Goal: Task Accomplishment & Management: Manage account settings

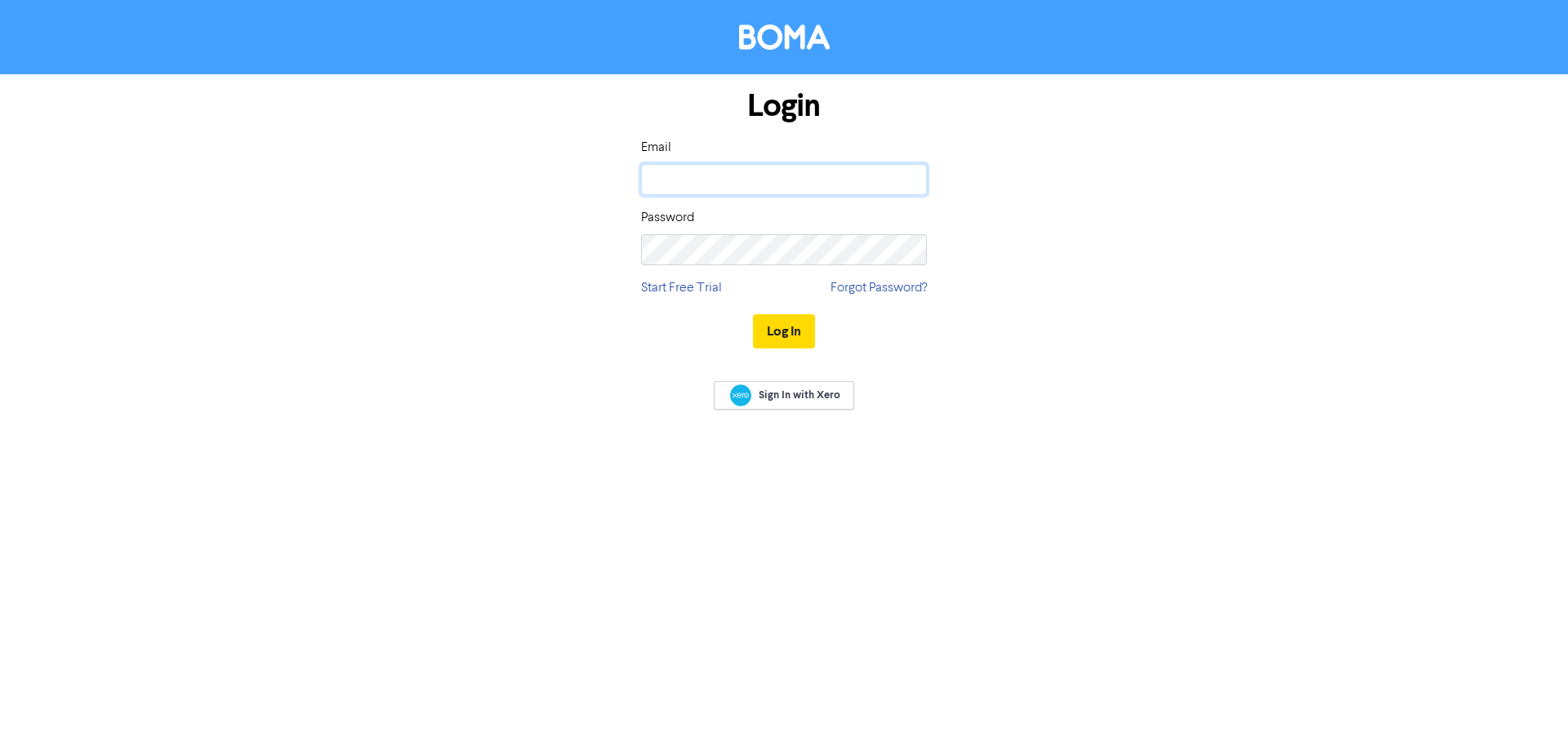
click at [730, 171] on input "email" at bounding box center [784, 179] width 286 height 31
type input "[PERSON_NAME][EMAIL_ADDRESS][DOMAIN_NAME]"
click at [753, 314] on button "Log In" at bounding box center [784, 331] width 62 height 34
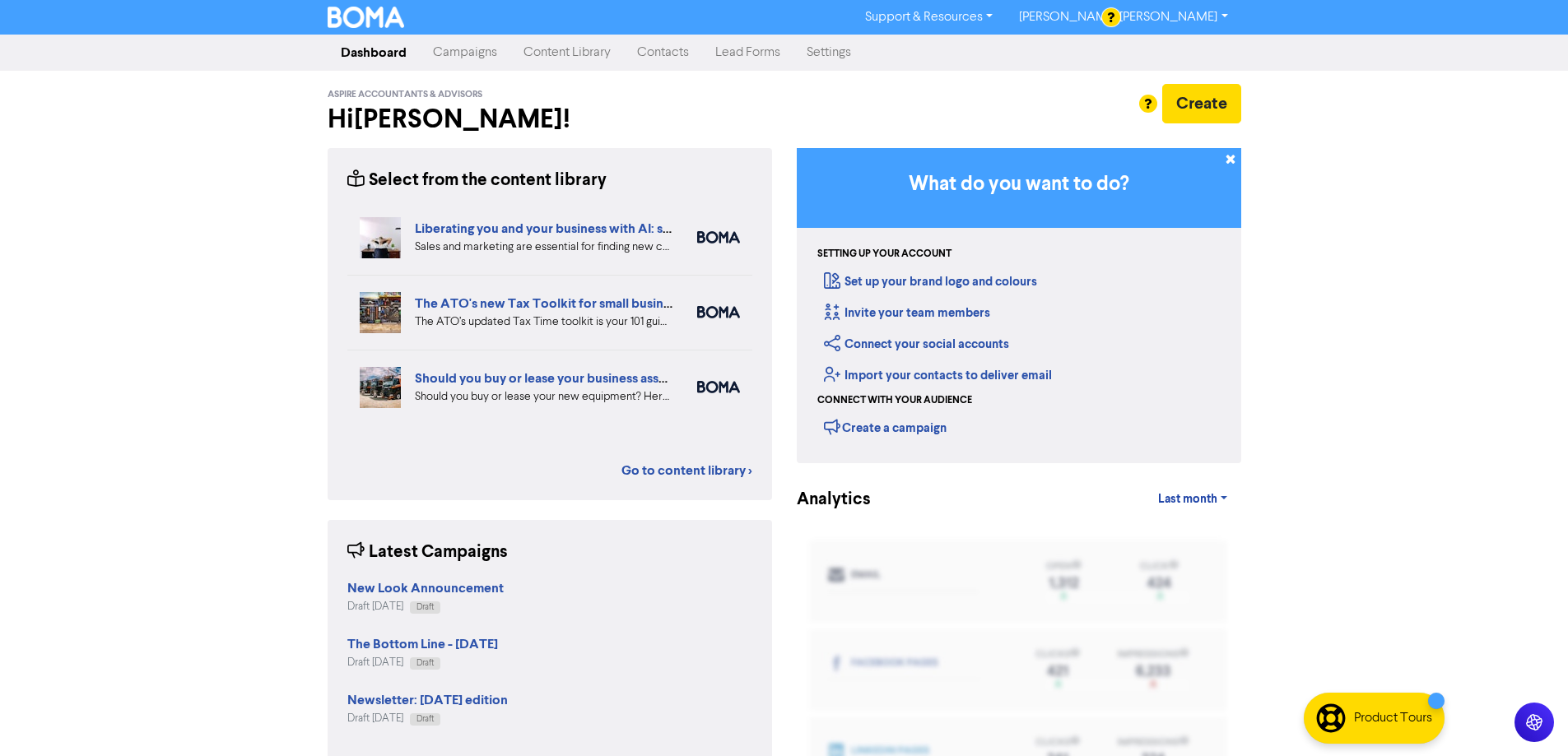
click at [659, 46] on link "Contacts" at bounding box center [662, 53] width 78 height 33
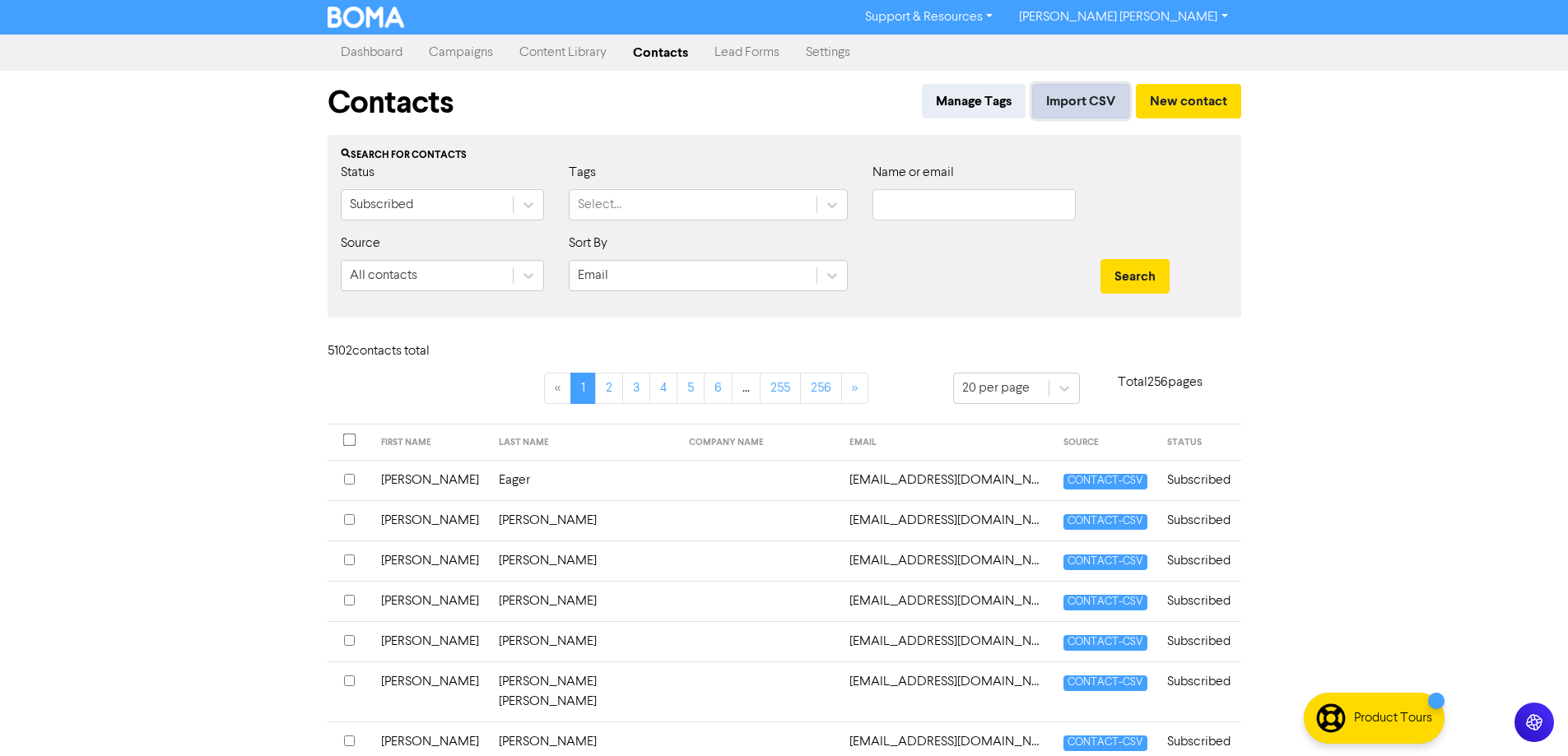
click at [1088, 100] on button "Import CSV" at bounding box center [1080, 100] width 97 height 35
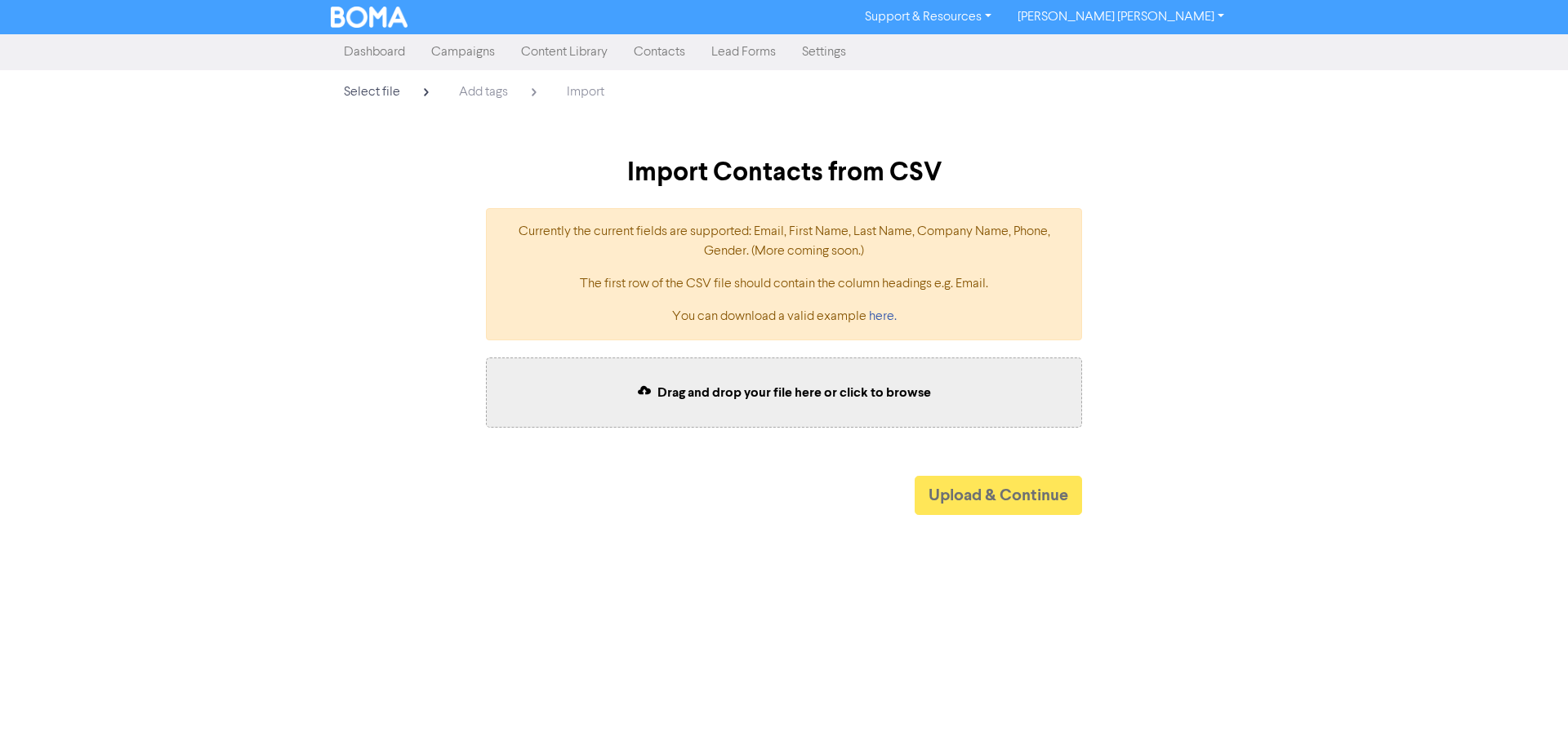
click at [777, 389] on span "Drag and drop your file here or click to browse" at bounding box center [795, 393] width 274 height 17
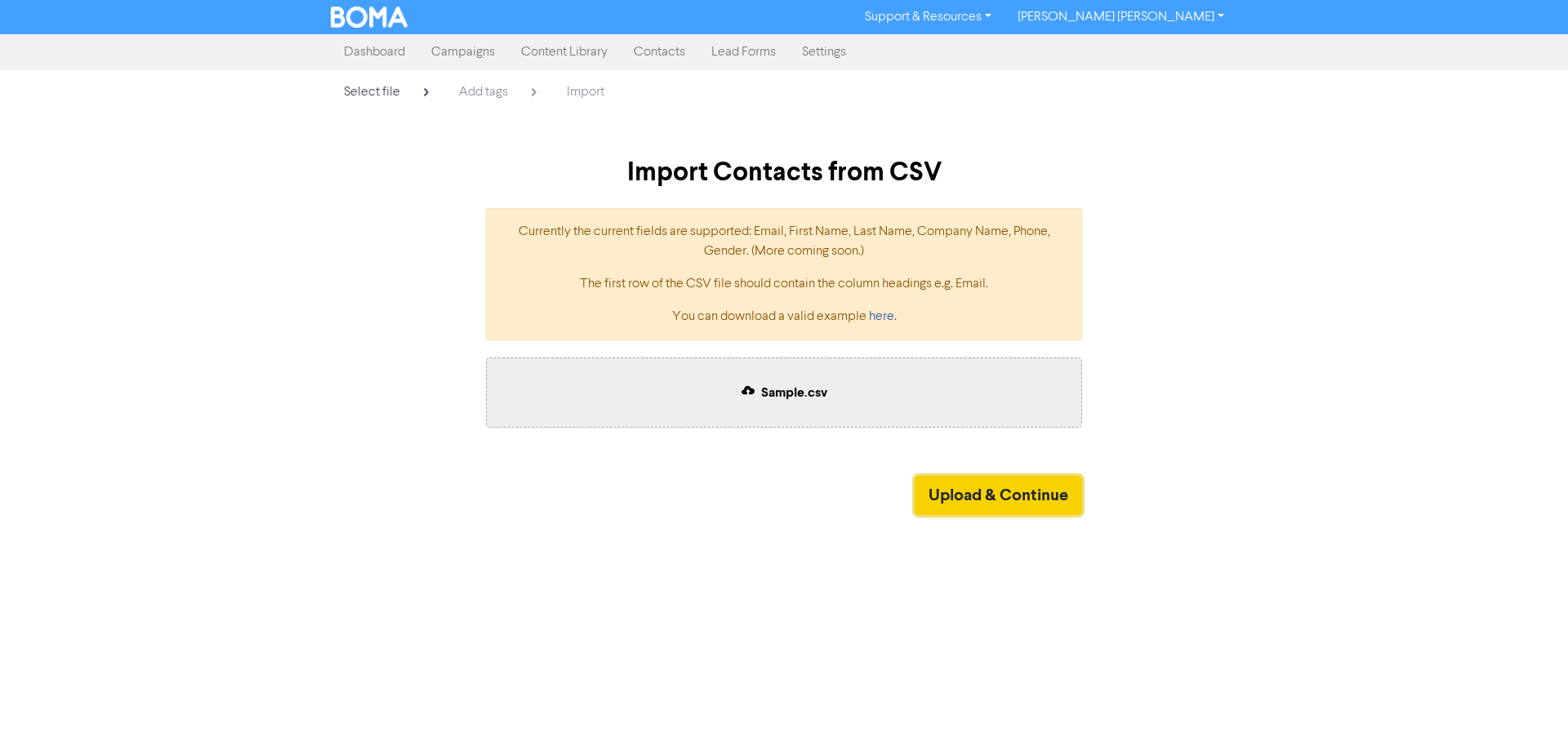
click at [975, 499] on button "Upload & Continue" at bounding box center [999, 496] width 168 height 39
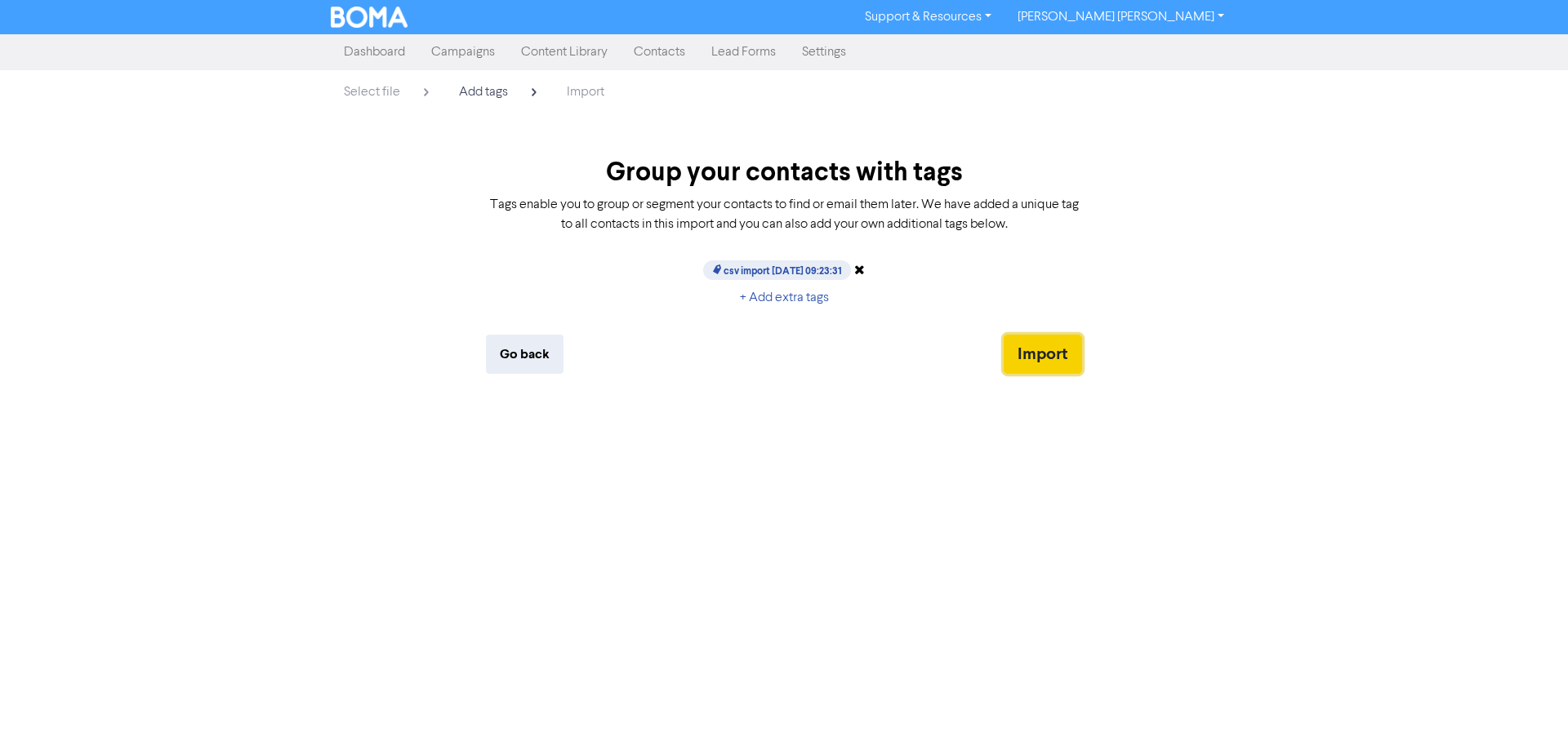
click at [1037, 351] on button "Import" at bounding box center [1043, 354] width 78 height 39
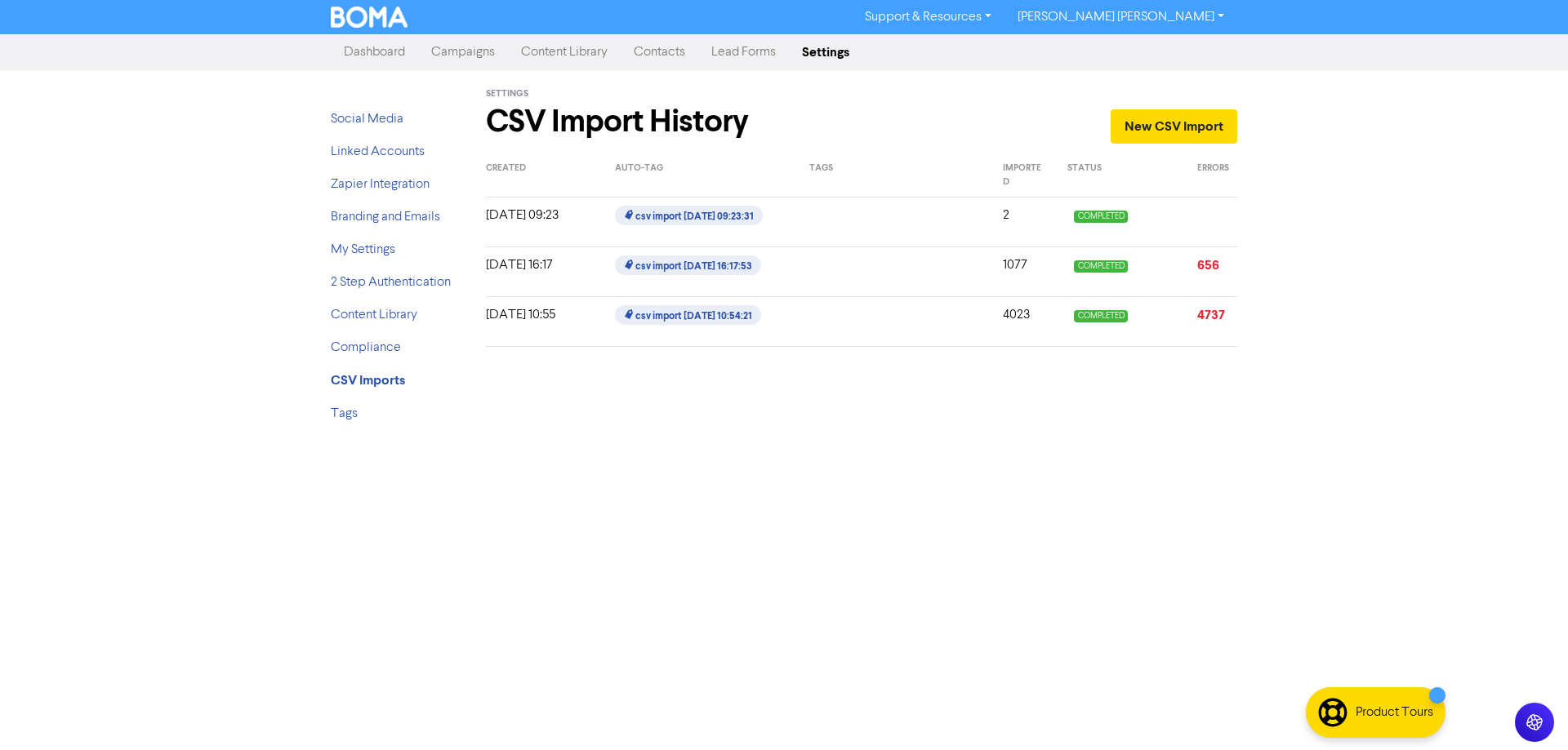
click at [651, 50] on link "Contacts" at bounding box center [659, 52] width 77 height 33
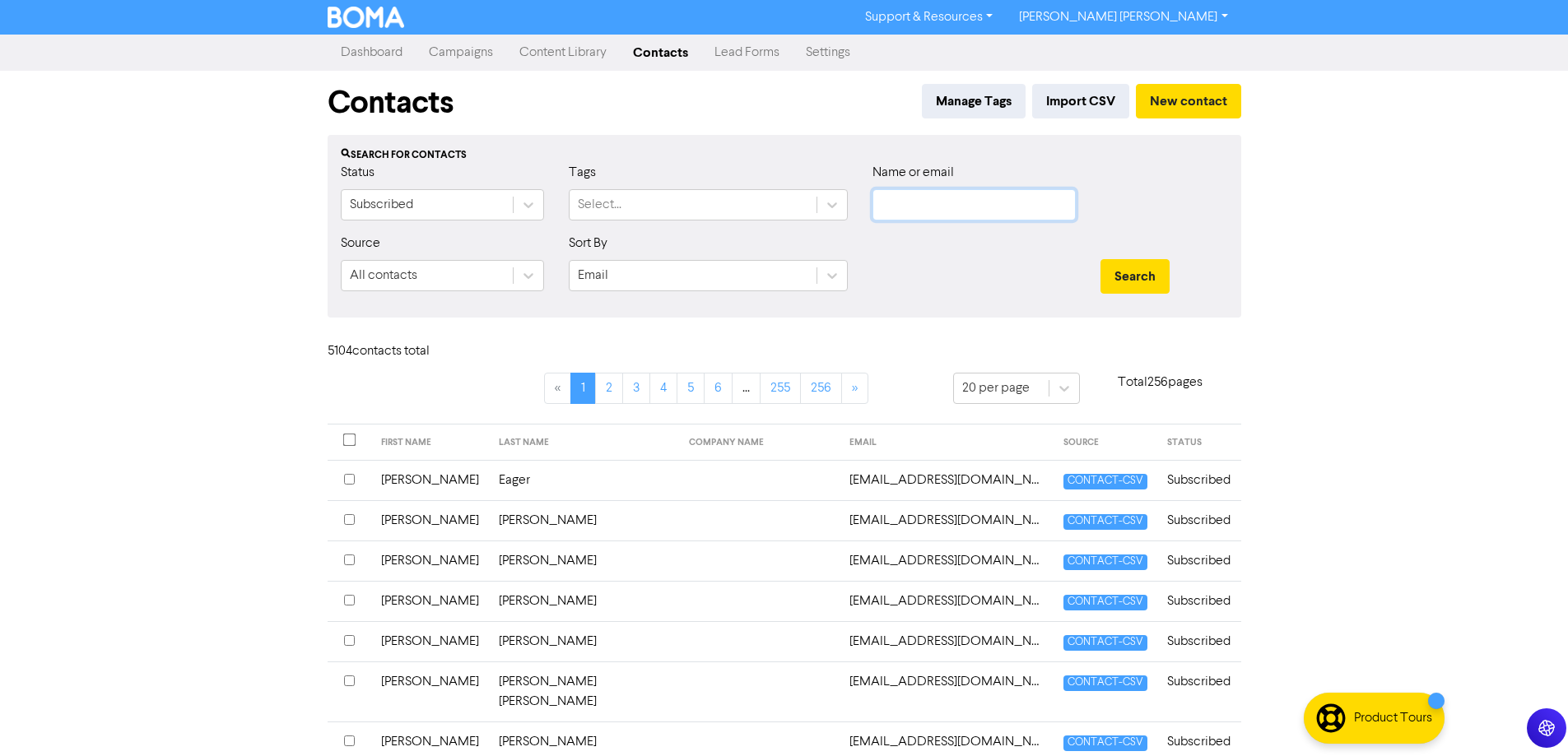
click at [908, 208] on input "text" at bounding box center [974, 205] width 203 height 31
paste input "[EMAIL_ADDRESS][DOMAIN_NAME]"
click at [1127, 270] on button "Search" at bounding box center [1135, 276] width 69 height 35
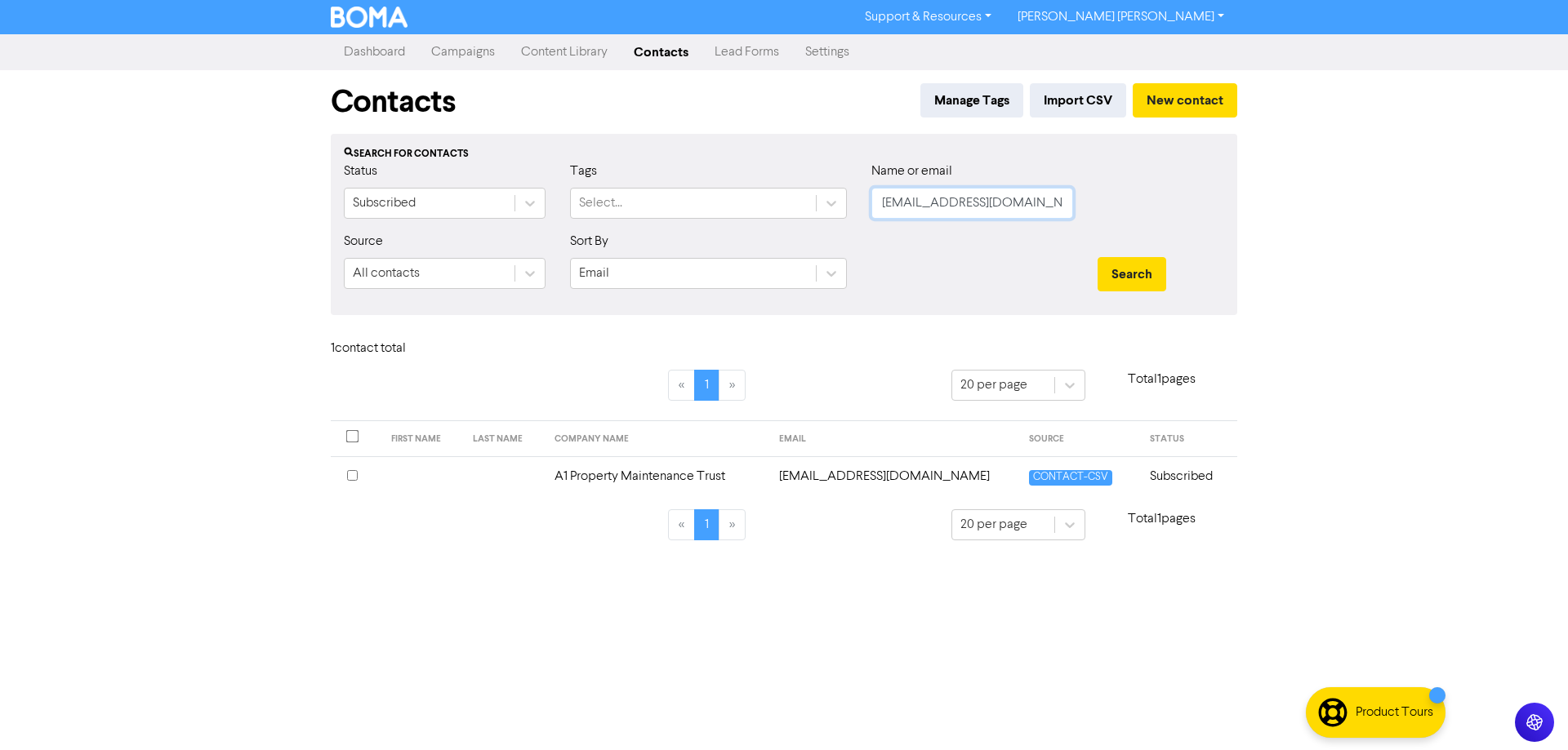
drag, startPoint x: 1036, startPoint y: 201, endPoint x: 859, endPoint y: 201, distance: 177.0
click at [856, 201] on div "Status Subscribed Tags Select... Name or email [EMAIL_ADDRESS][DOMAIN_NAME]" at bounding box center [784, 197] width 905 height 70
paste input "[EMAIL_ADDRESS][DOMAIN_NAME]"
type input "[EMAIL_ADDRESS][DOMAIN_NAME]"
click at [1134, 272] on button "Search" at bounding box center [1132, 274] width 69 height 34
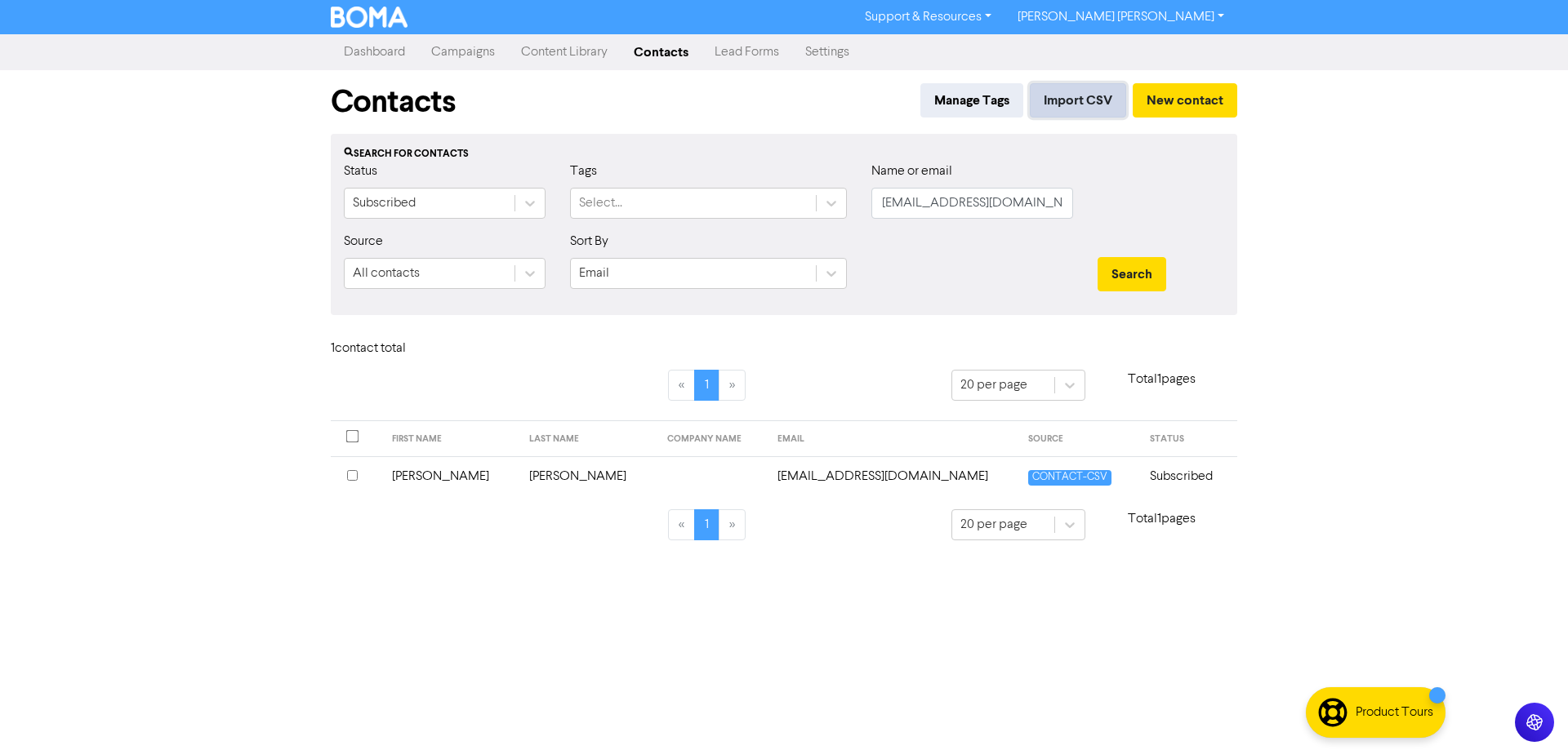
click at [1074, 103] on button "Import CSV" at bounding box center [1077, 100] width 96 height 34
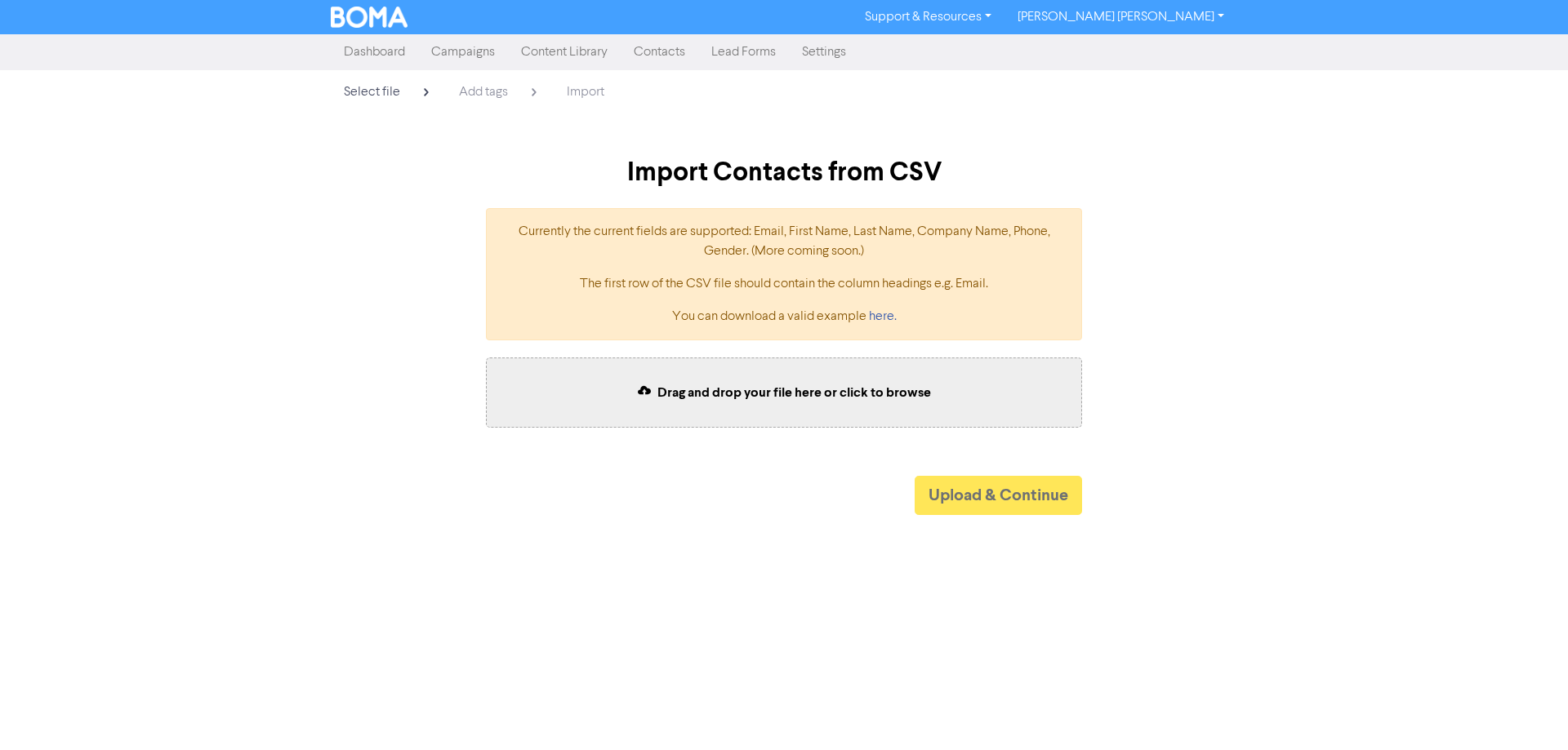
click at [790, 387] on span "Drag and drop your file here or click to browse" at bounding box center [795, 393] width 274 height 17
click at [766, 385] on span "Drag and drop your file here or click to browse" at bounding box center [795, 393] width 274 height 17
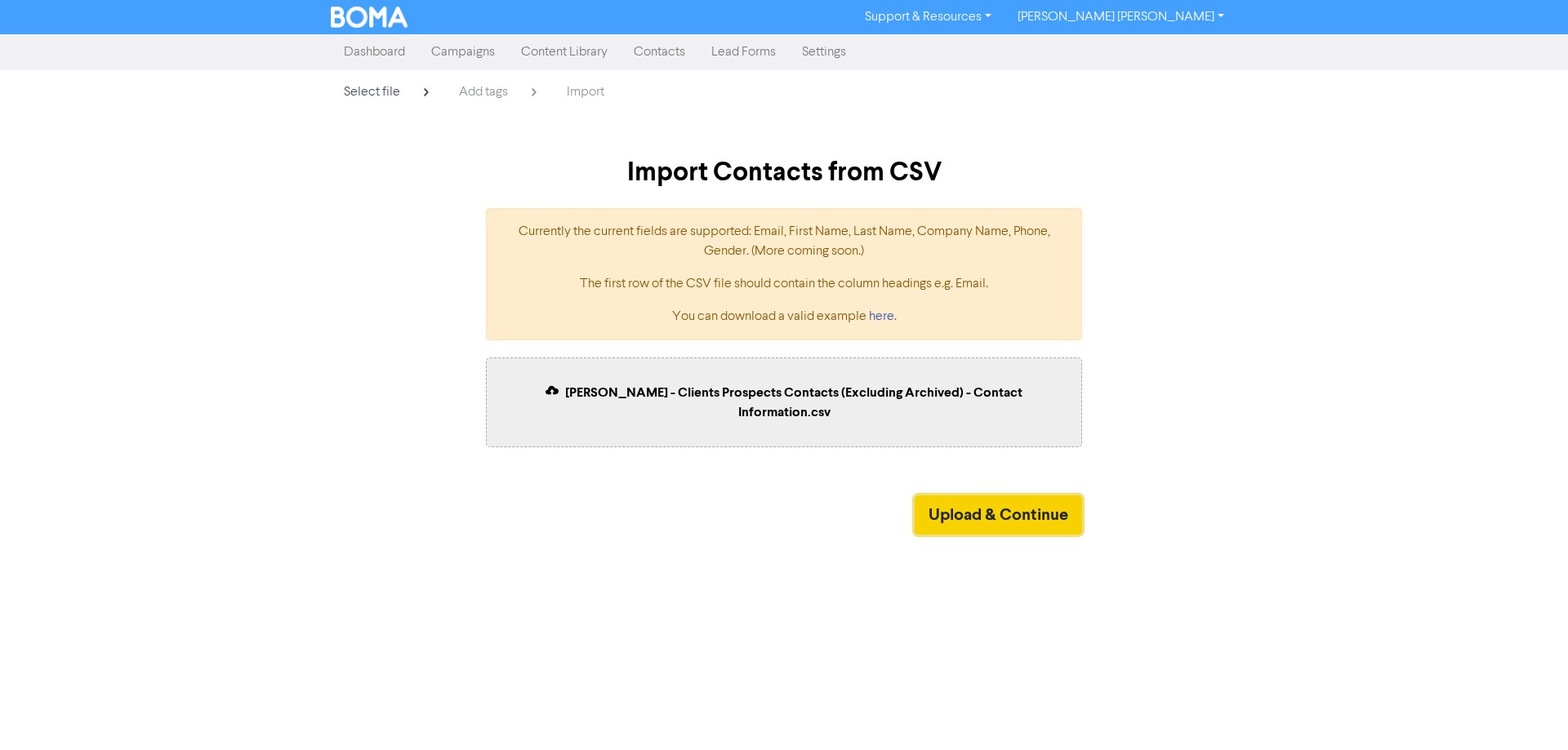
click at [999, 503] on button "Upload & Continue" at bounding box center [999, 515] width 168 height 39
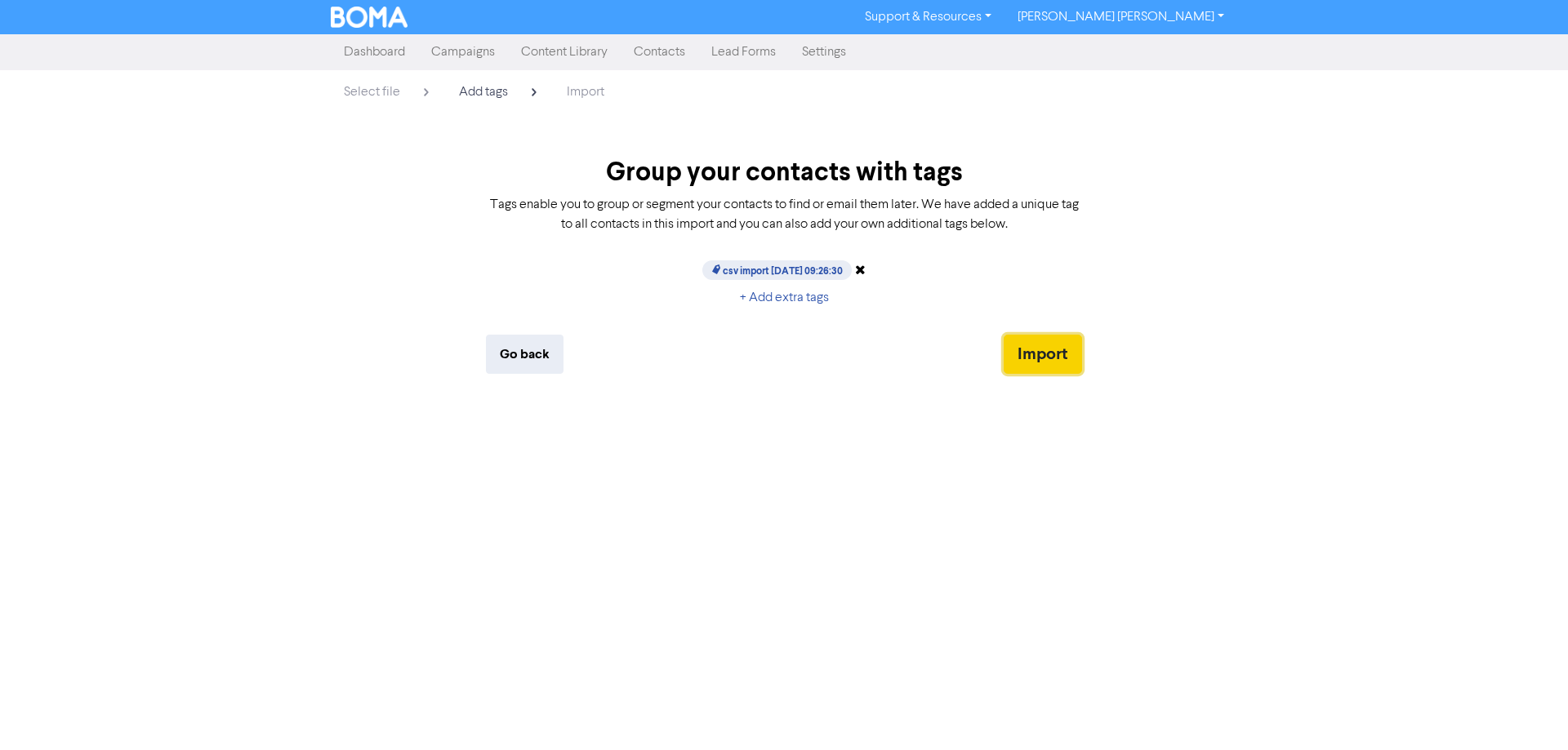
click at [1039, 361] on button "Import" at bounding box center [1043, 354] width 78 height 39
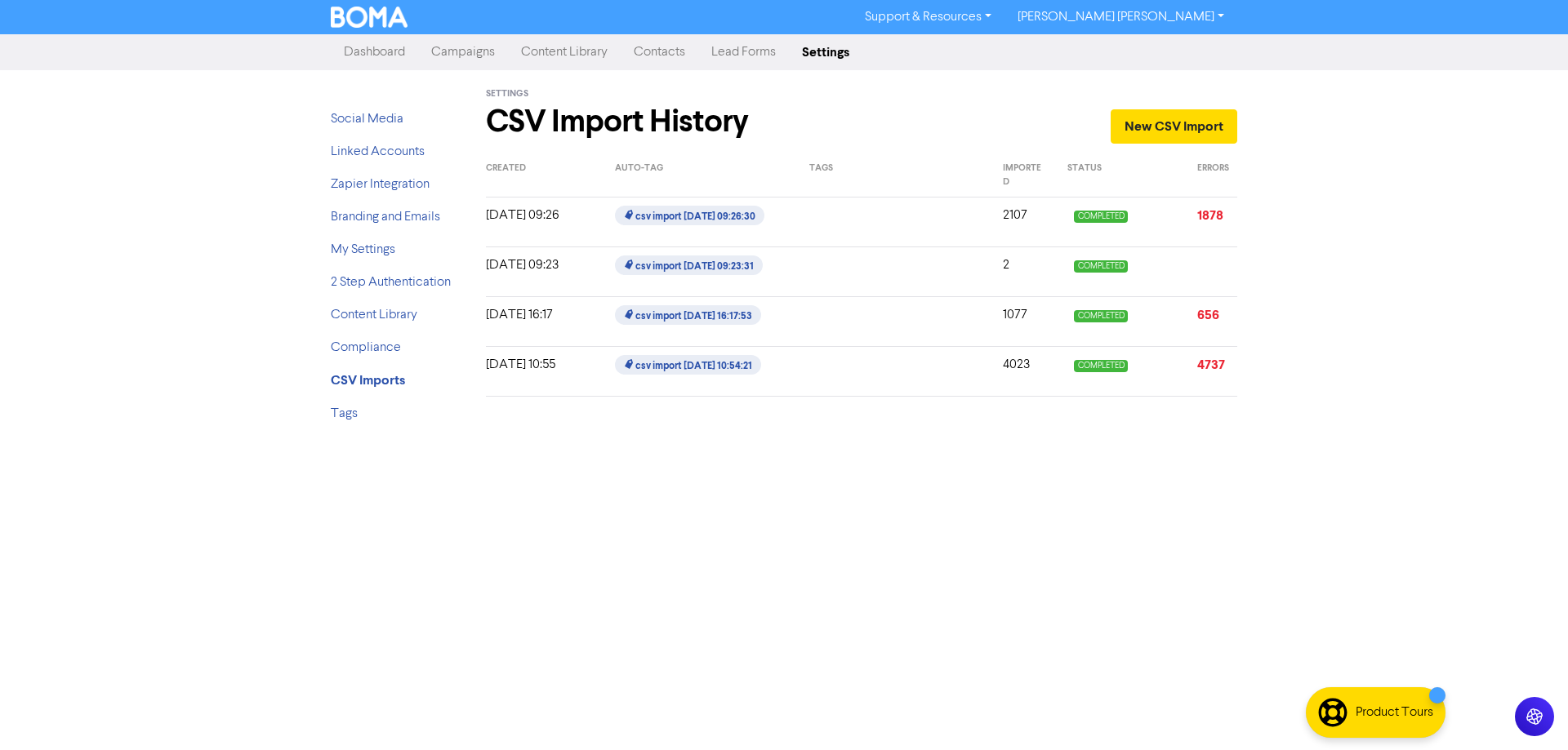
click at [378, 48] on link "Dashboard" at bounding box center [375, 52] width 88 height 33
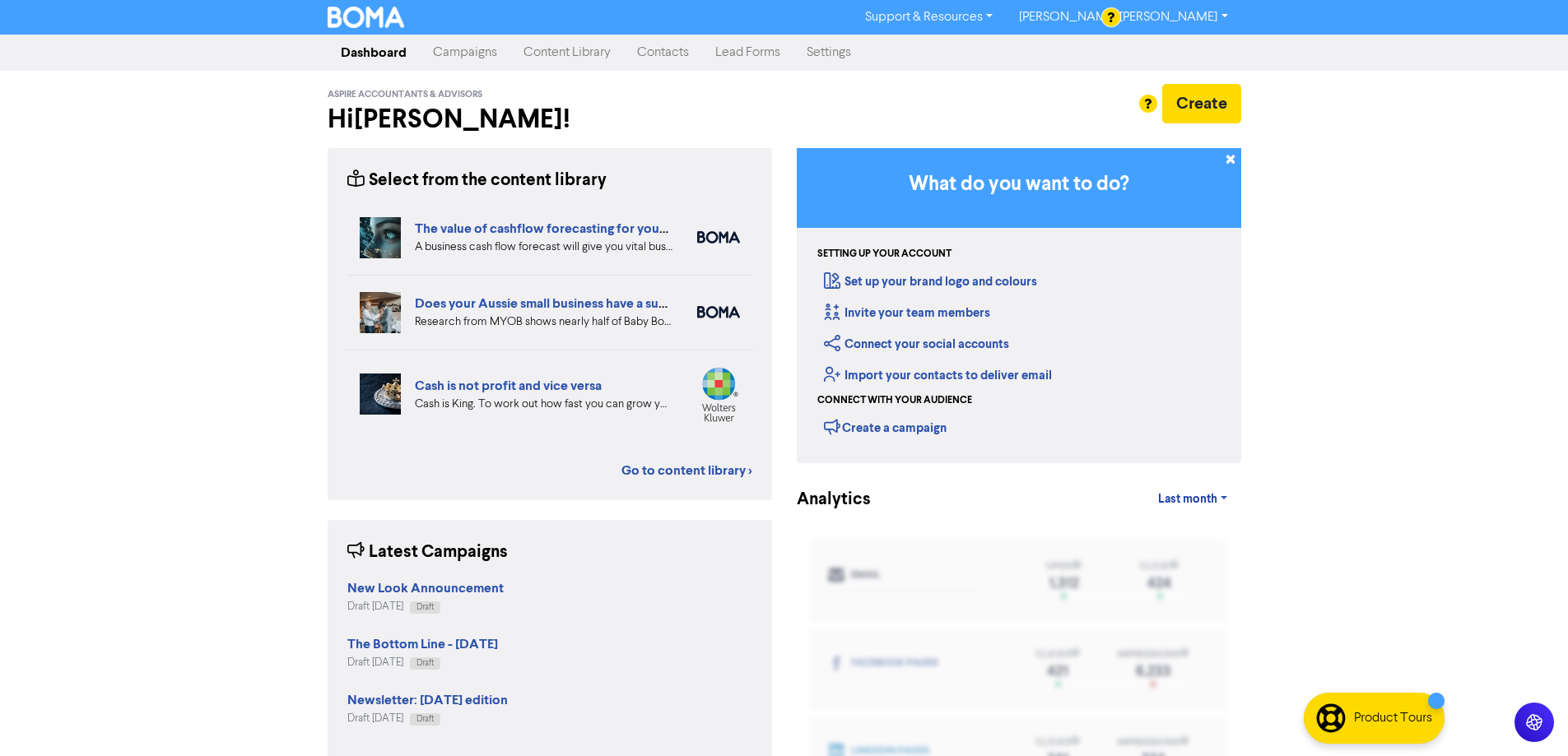
click at [448, 43] on link "Campaigns" at bounding box center [465, 53] width 90 height 33
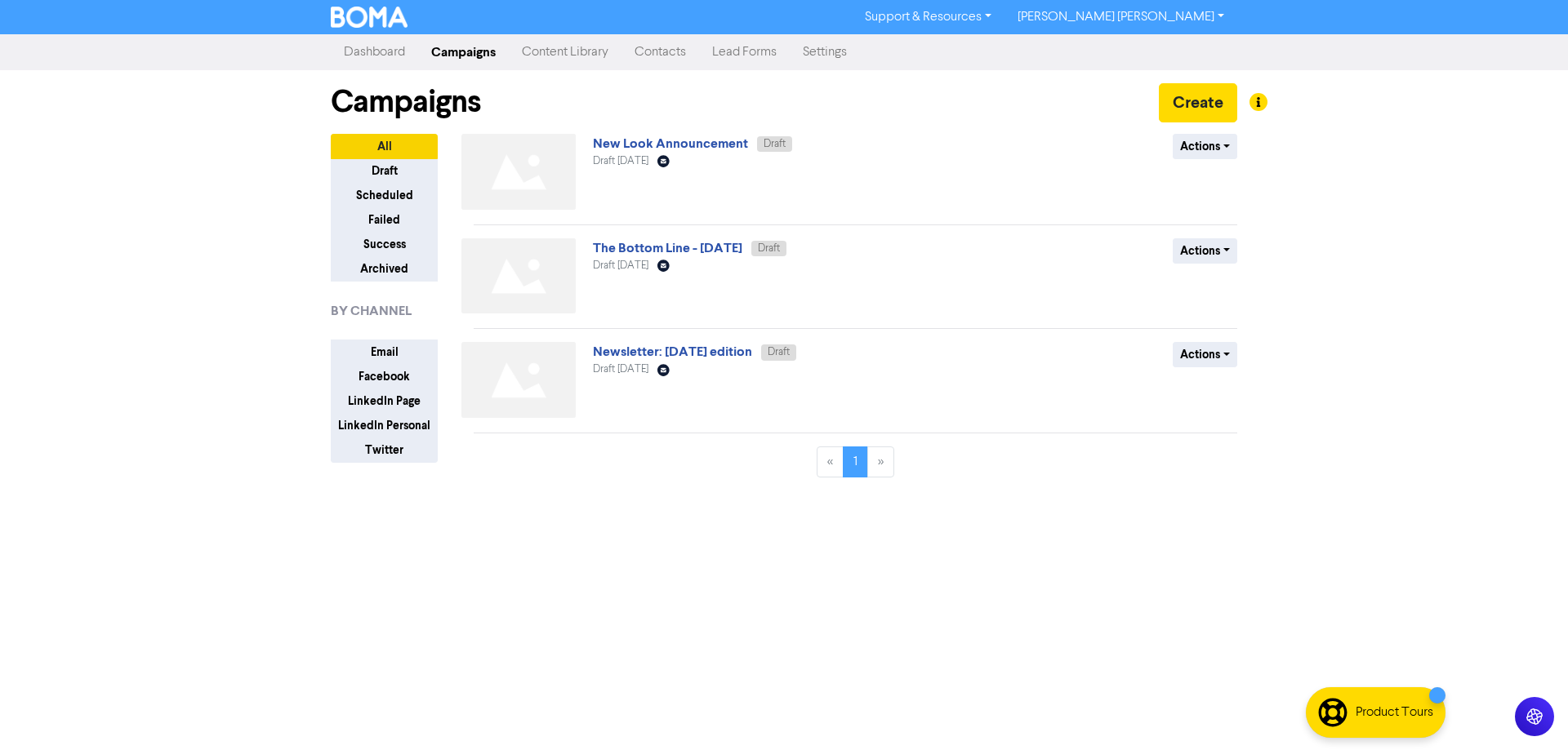
click at [648, 53] on link "Contacts" at bounding box center [660, 52] width 77 height 33
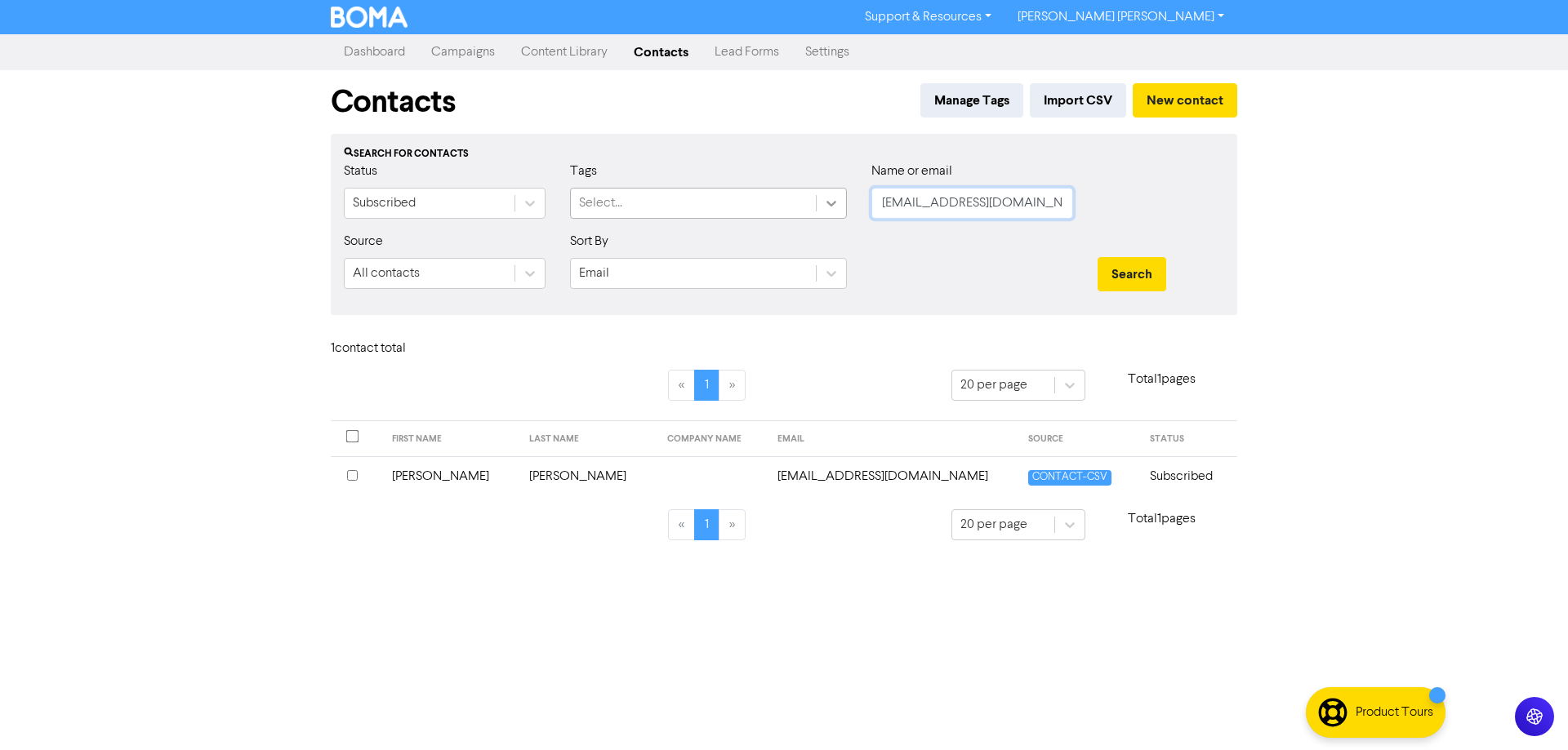
drag, startPoint x: 1041, startPoint y: 205, endPoint x: 831, endPoint y: 198, distance: 210.1
click at [832, 202] on div "Status Subscribed Tags Select... Name or email [EMAIL_ADDRESS][DOMAIN_NAME]" at bounding box center [784, 197] width 905 height 70
click at [950, 282] on div at bounding box center [972, 266] width 226 height 70
click at [1165, 267] on button "Search" at bounding box center [1132, 274] width 69 height 34
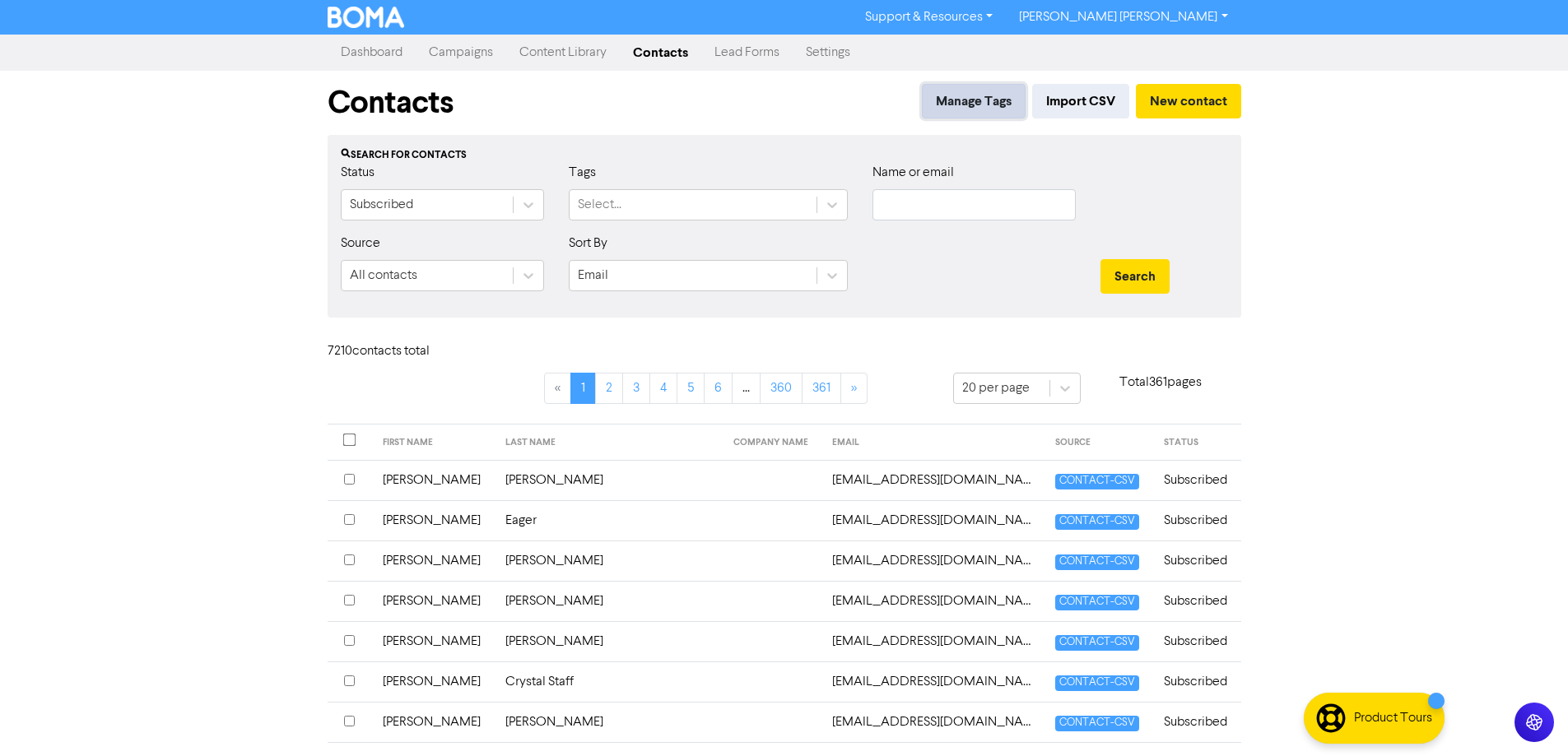
click at [953, 98] on button "Manage Tags" at bounding box center [974, 100] width 103 height 35
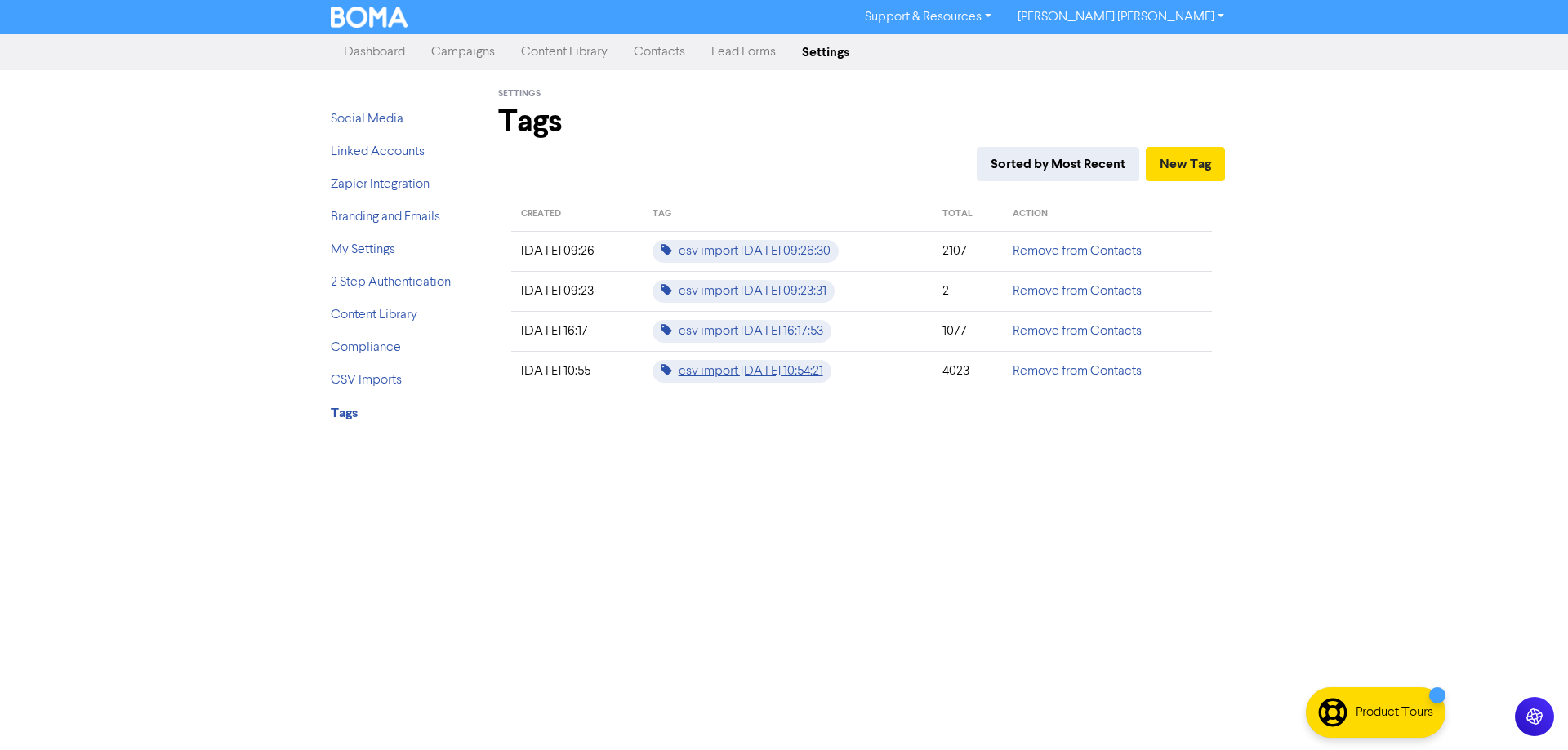
click at [672, 374] on icon at bounding box center [666, 370] width 11 height 13
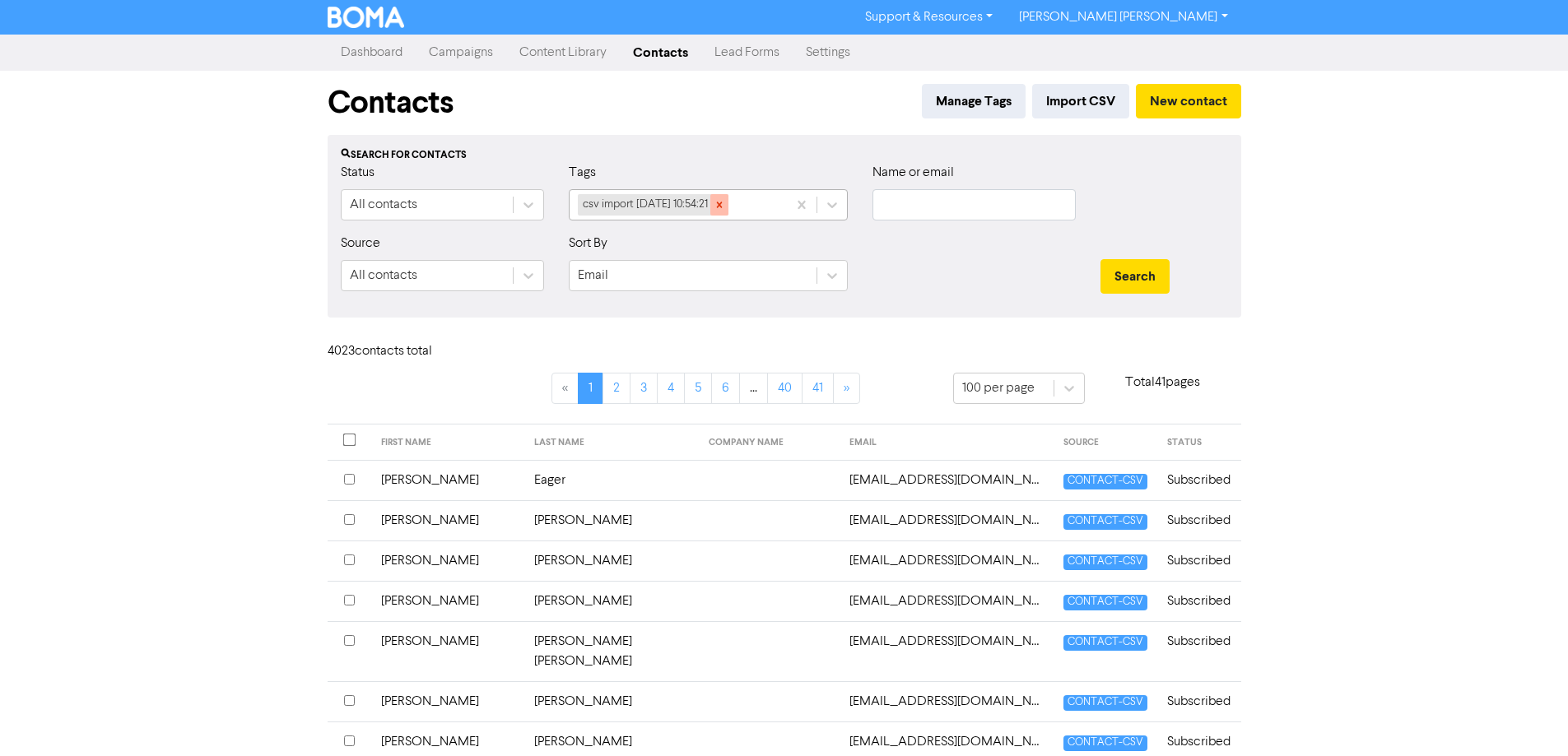
click at [725, 208] on icon at bounding box center [719, 205] width 11 height 11
click at [682, 207] on div "Select..." at bounding box center [693, 205] width 247 height 30
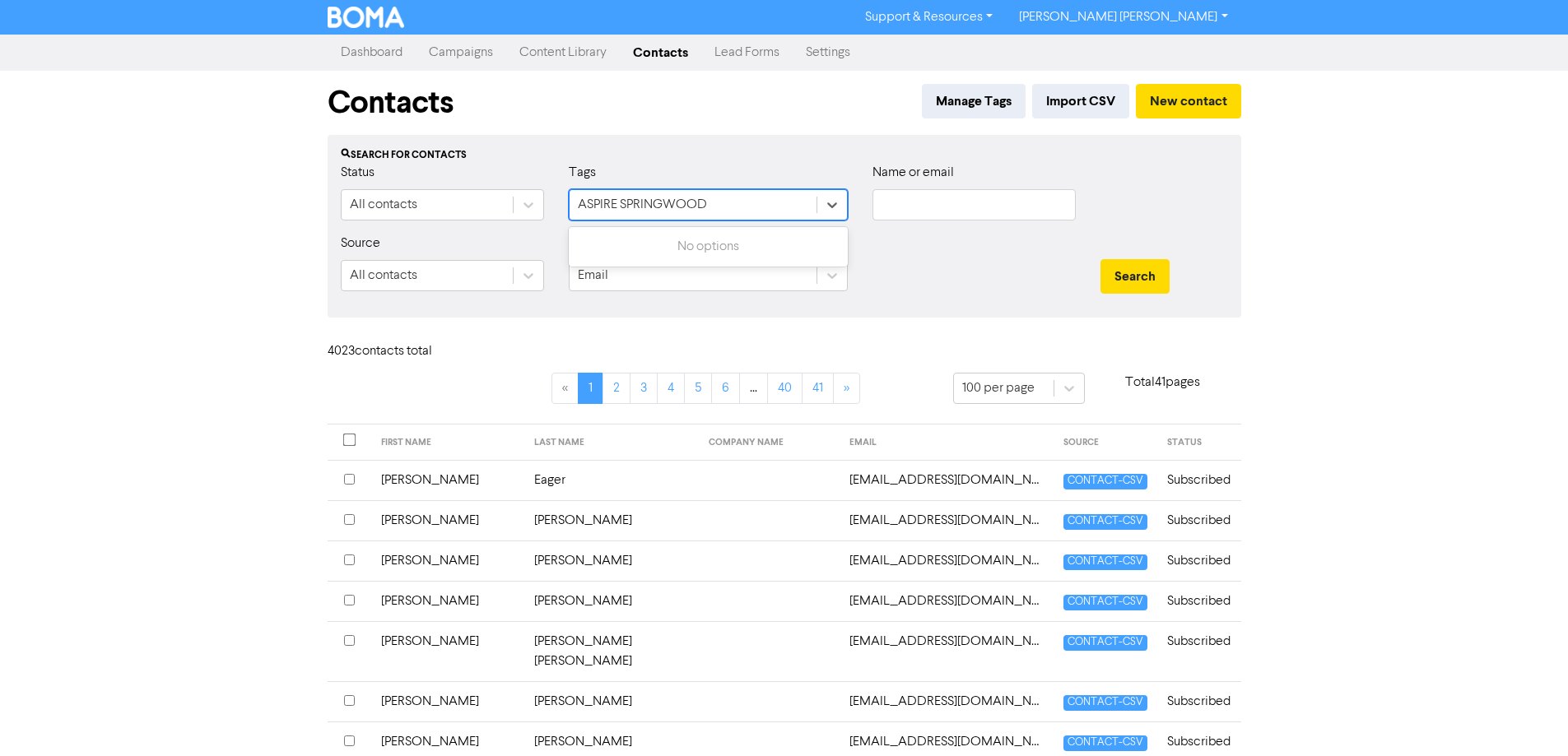
type input "ASPIRE SPRINGWOOD"
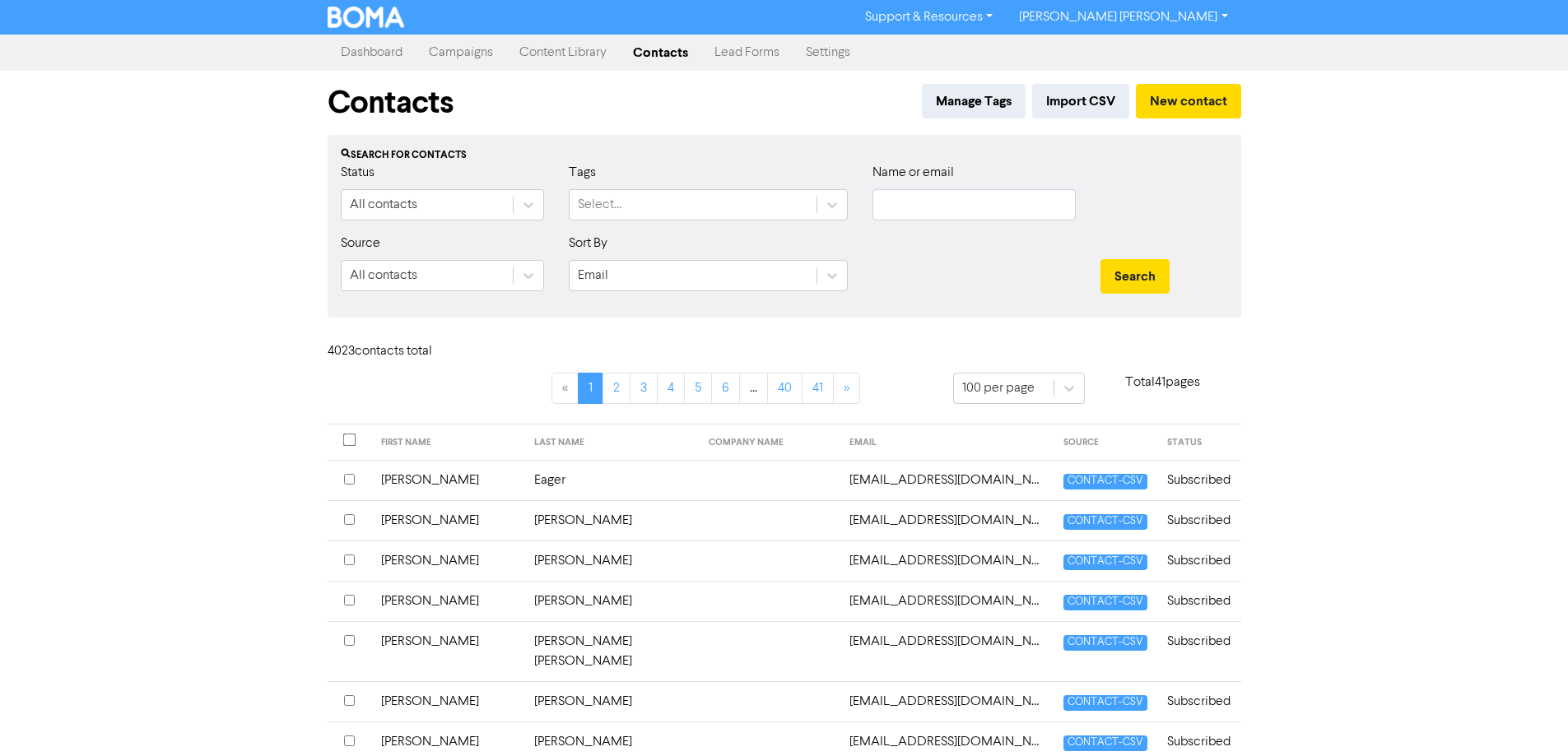
click at [822, 152] on div "Search for contacts" at bounding box center [784, 156] width 887 height 15
click at [947, 96] on button "Manage Tags" at bounding box center [974, 100] width 103 height 35
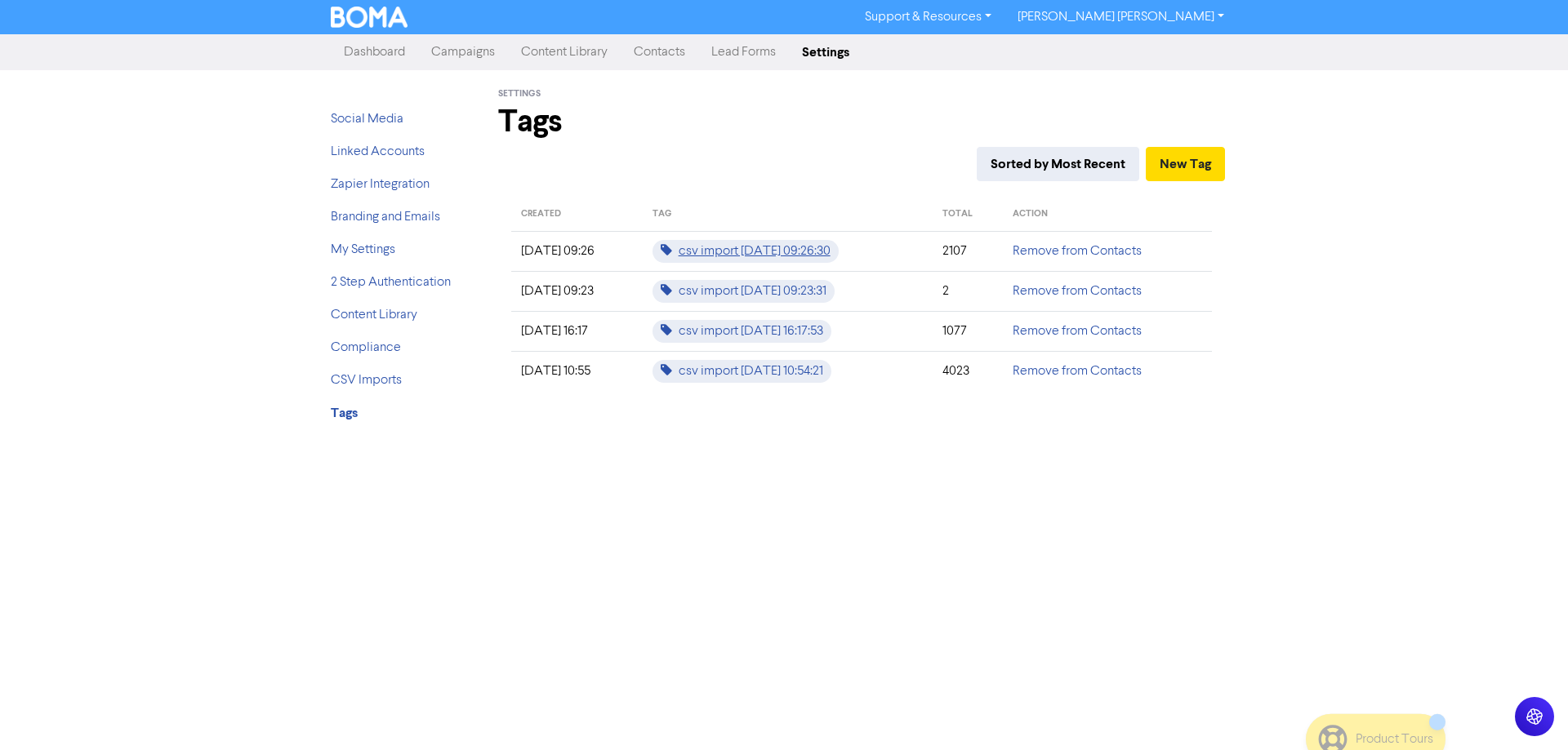
click at [689, 253] on span "csv import [DATE] 09:26:30" at bounding box center [745, 252] width 186 height 23
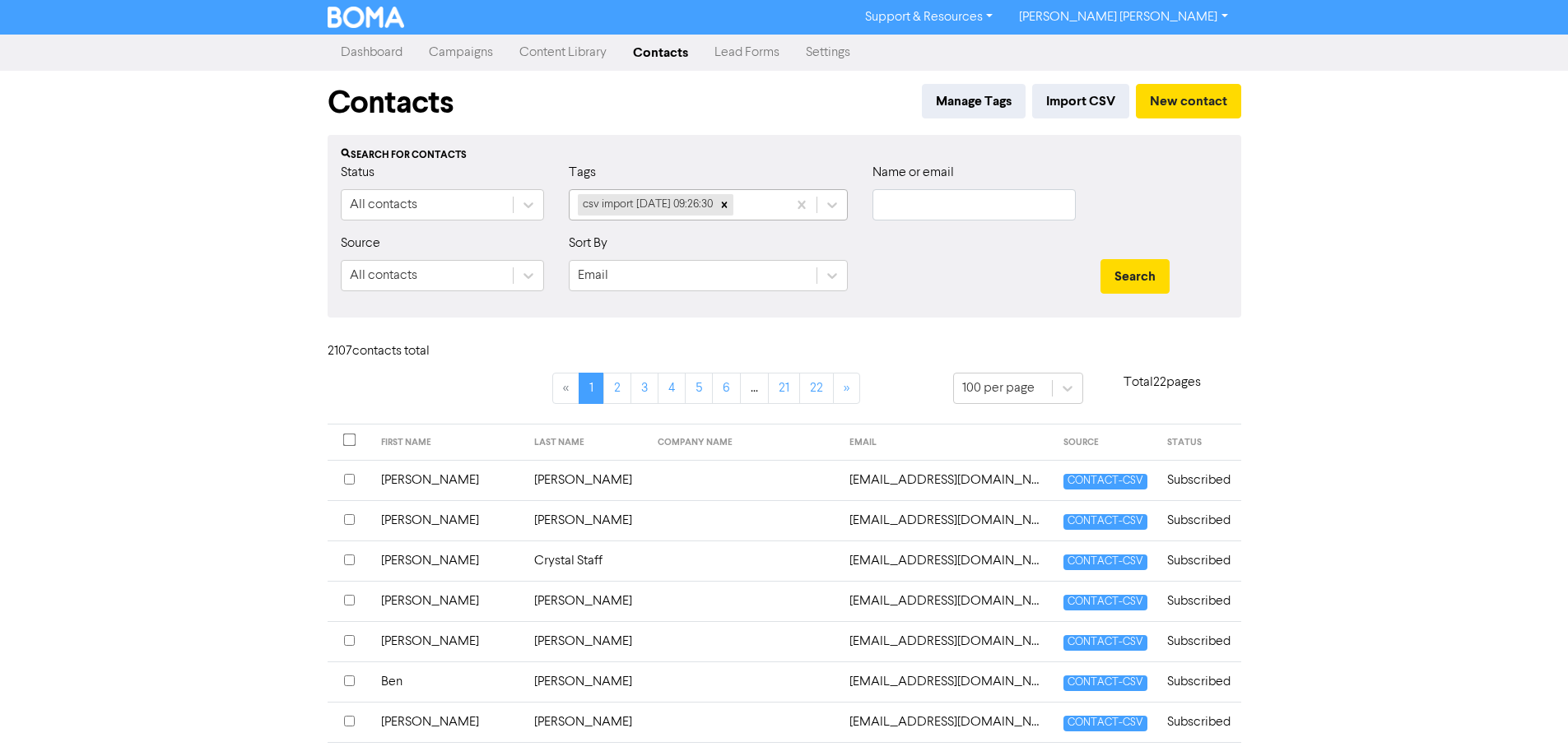
click at [762, 212] on div "csv import [DATE] 09:26:30" at bounding box center [678, 205] width 217 height 30
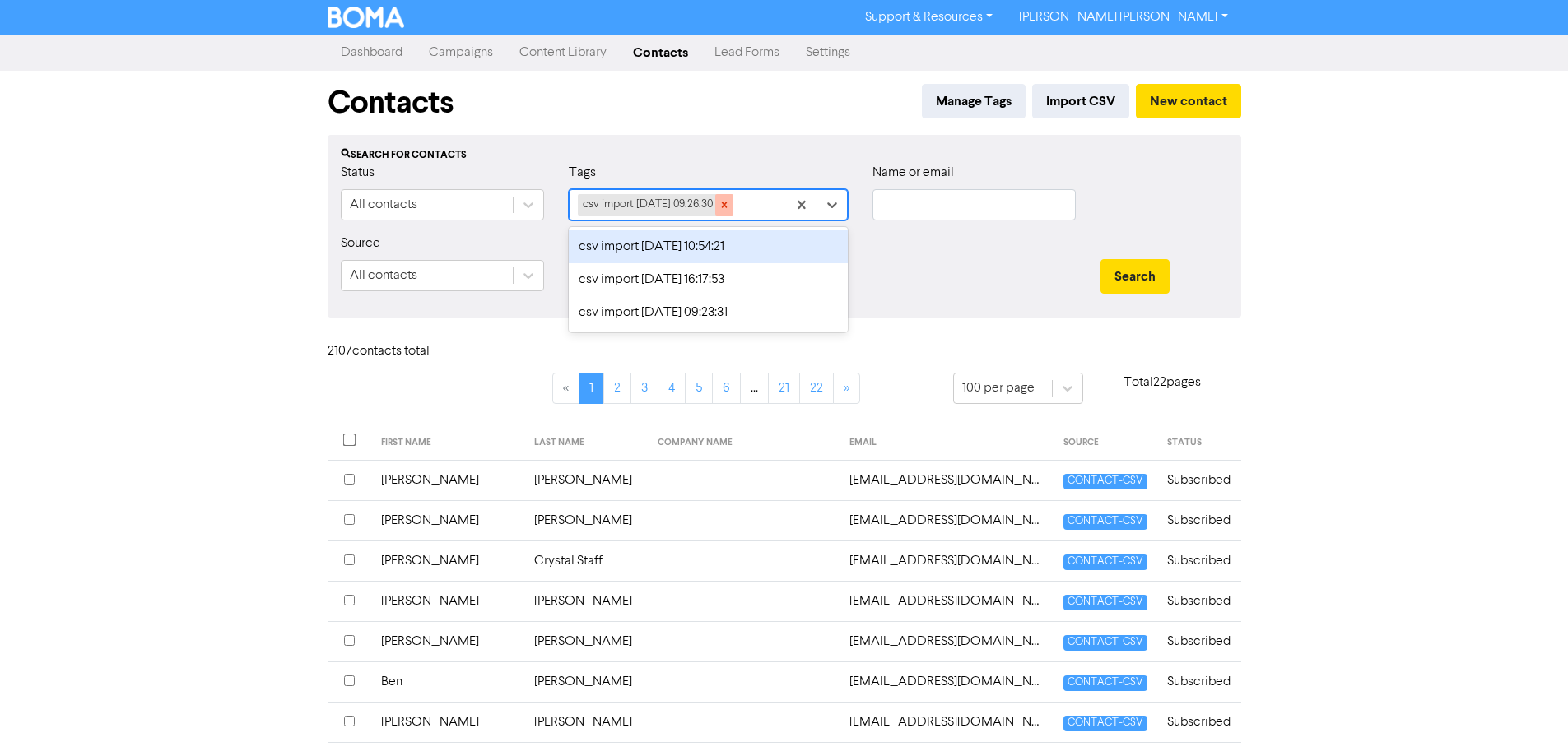
click at [730, 205] on icon at bounding box center [724, 205] width 11 height 11
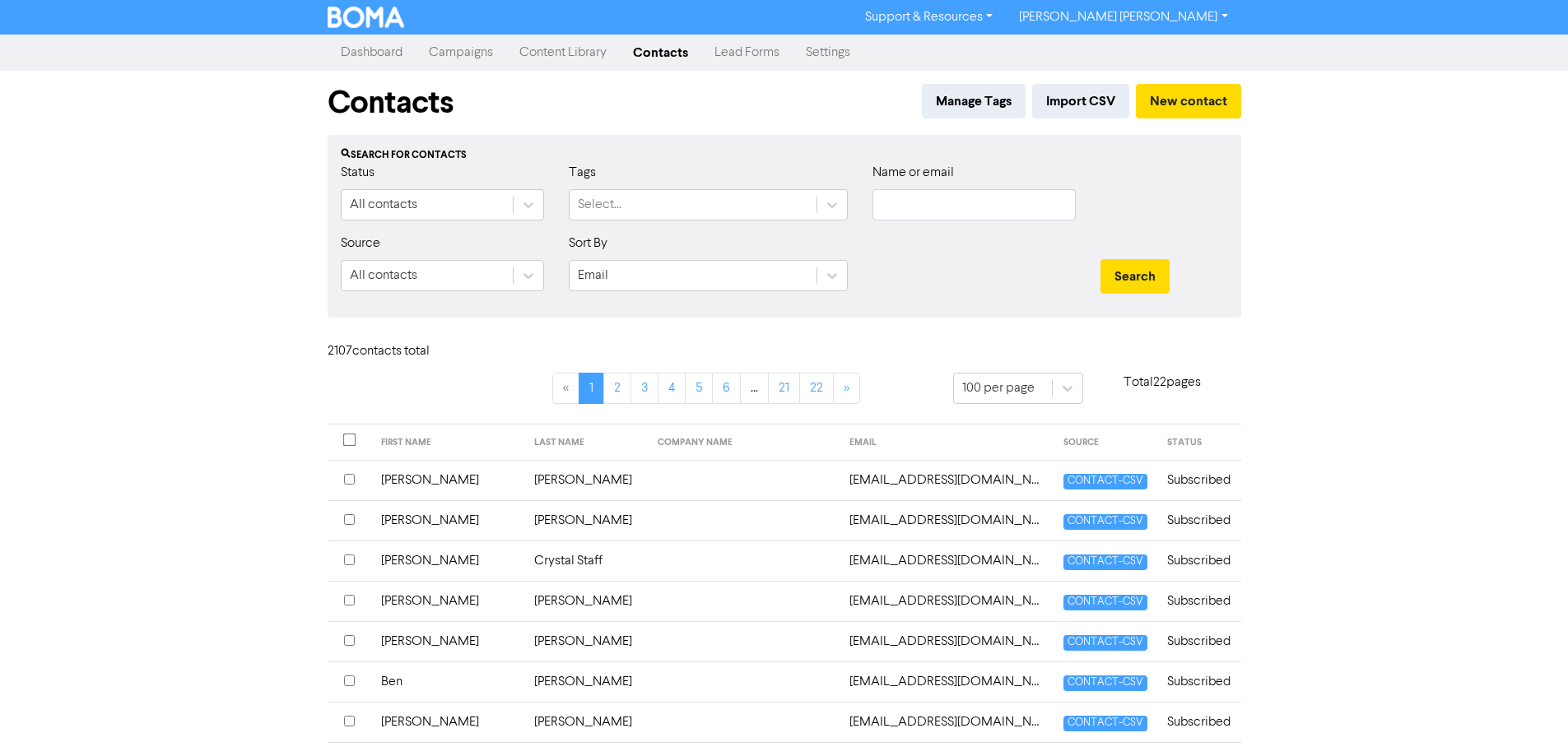
click at [1167, 193] on div at bounding box center [1164, 198] width 152 height 70
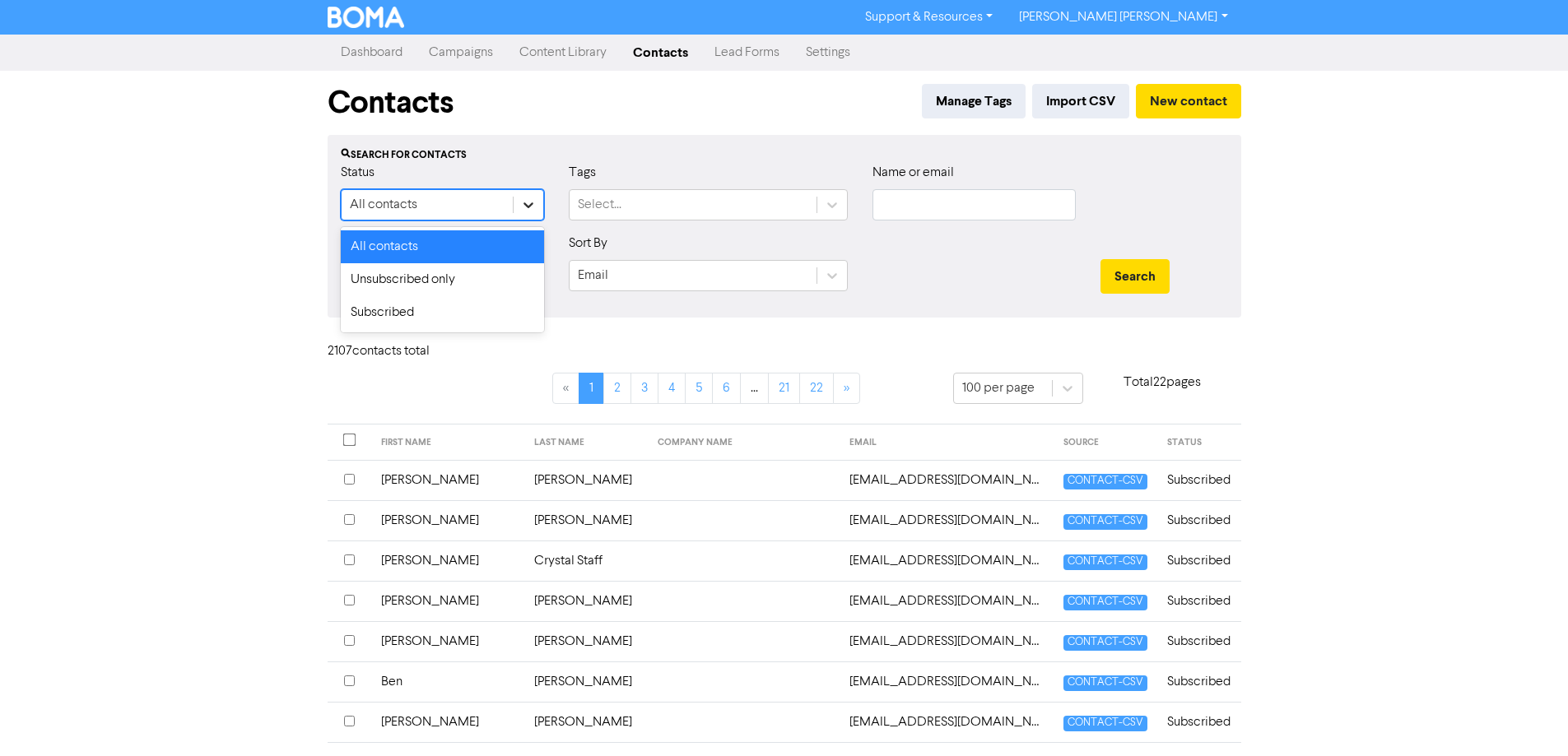
click at [523, 203] on icon at bounding box center [529, 205] width 17 height 17
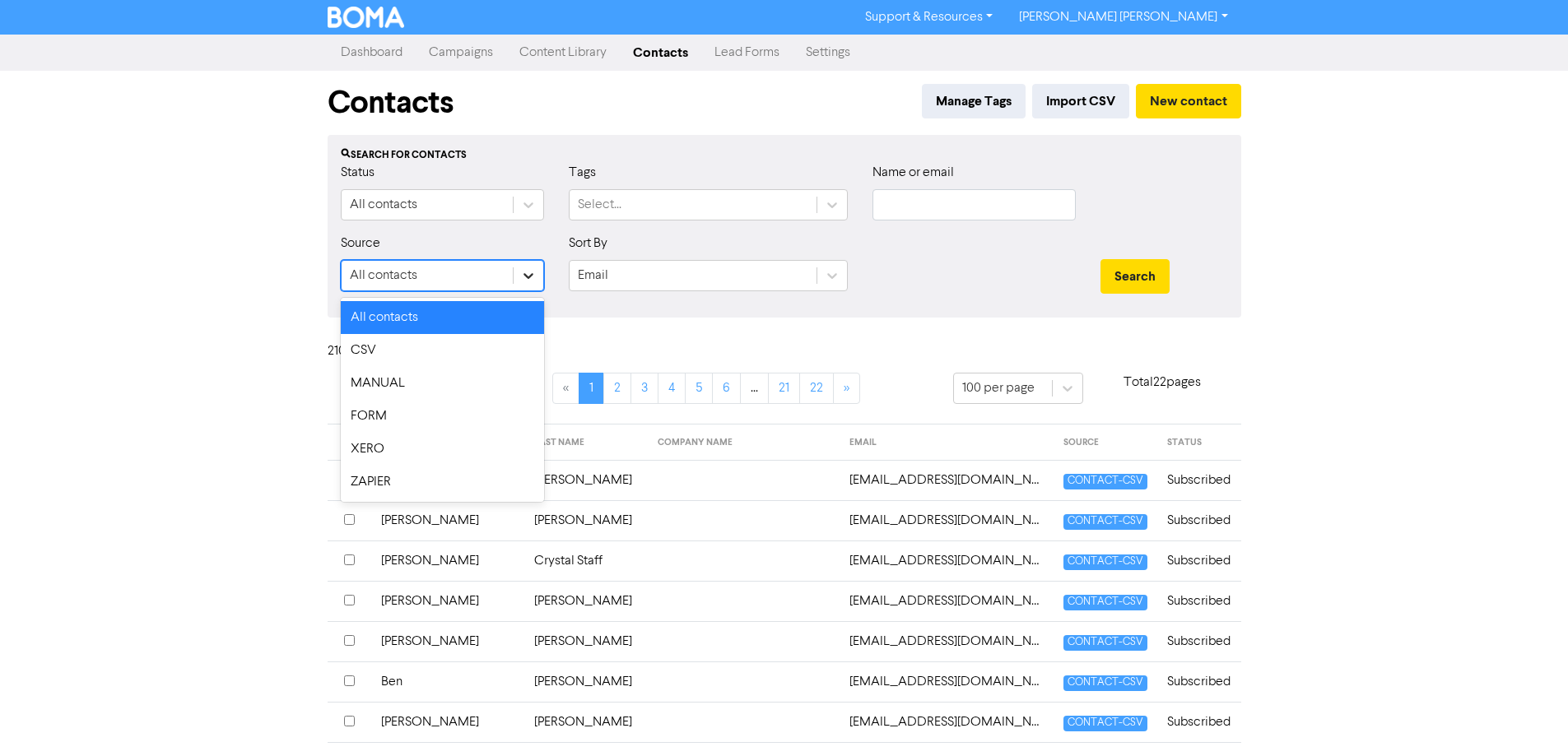
click at [527, 264] on div at bounding box center [529, 276] width 30 height 30
click at [483, 349] on div "CSV" at bounding box center [442, 350] width 203 height 33
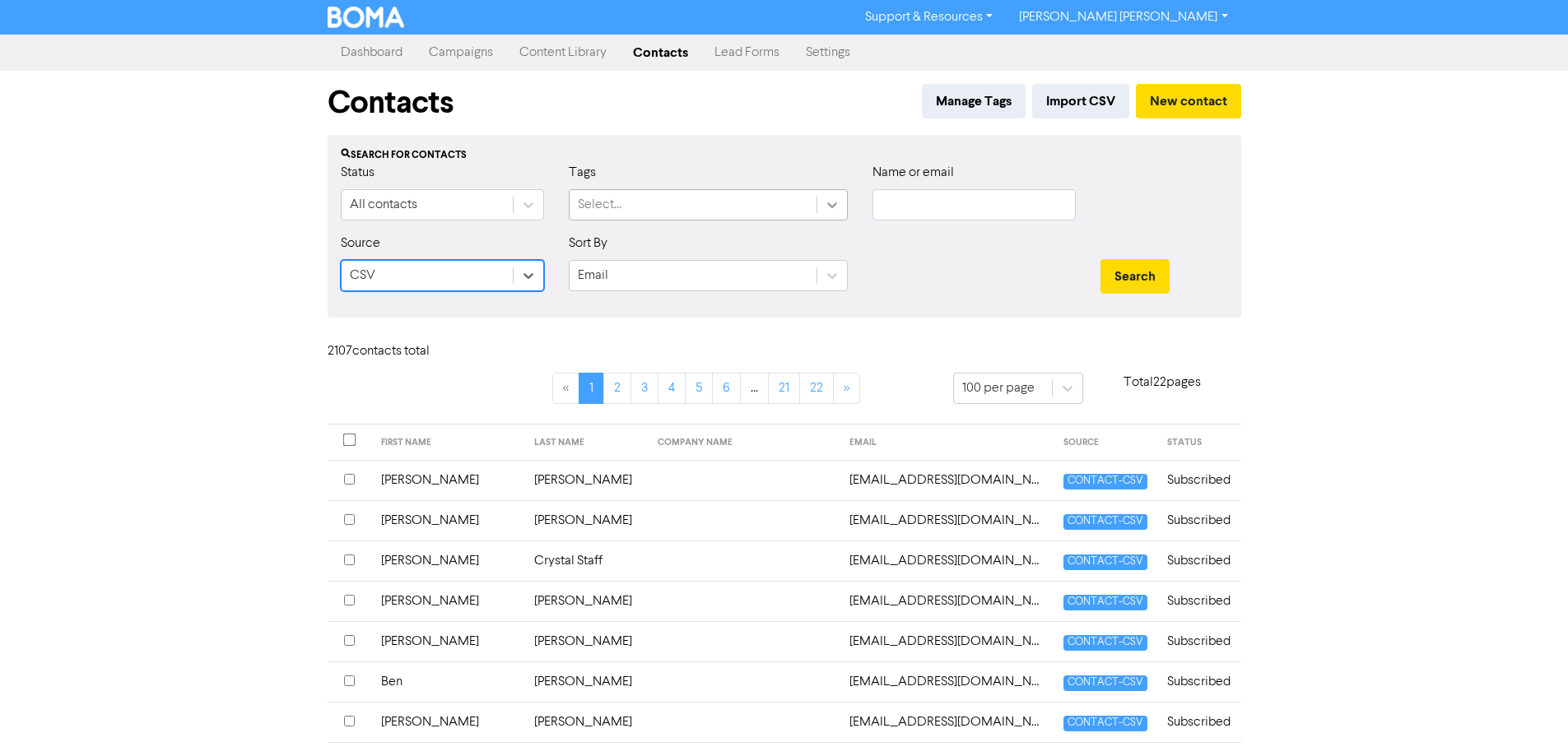
click at [823, 203] on div at bounding box center [832, 205] width 30 height 30
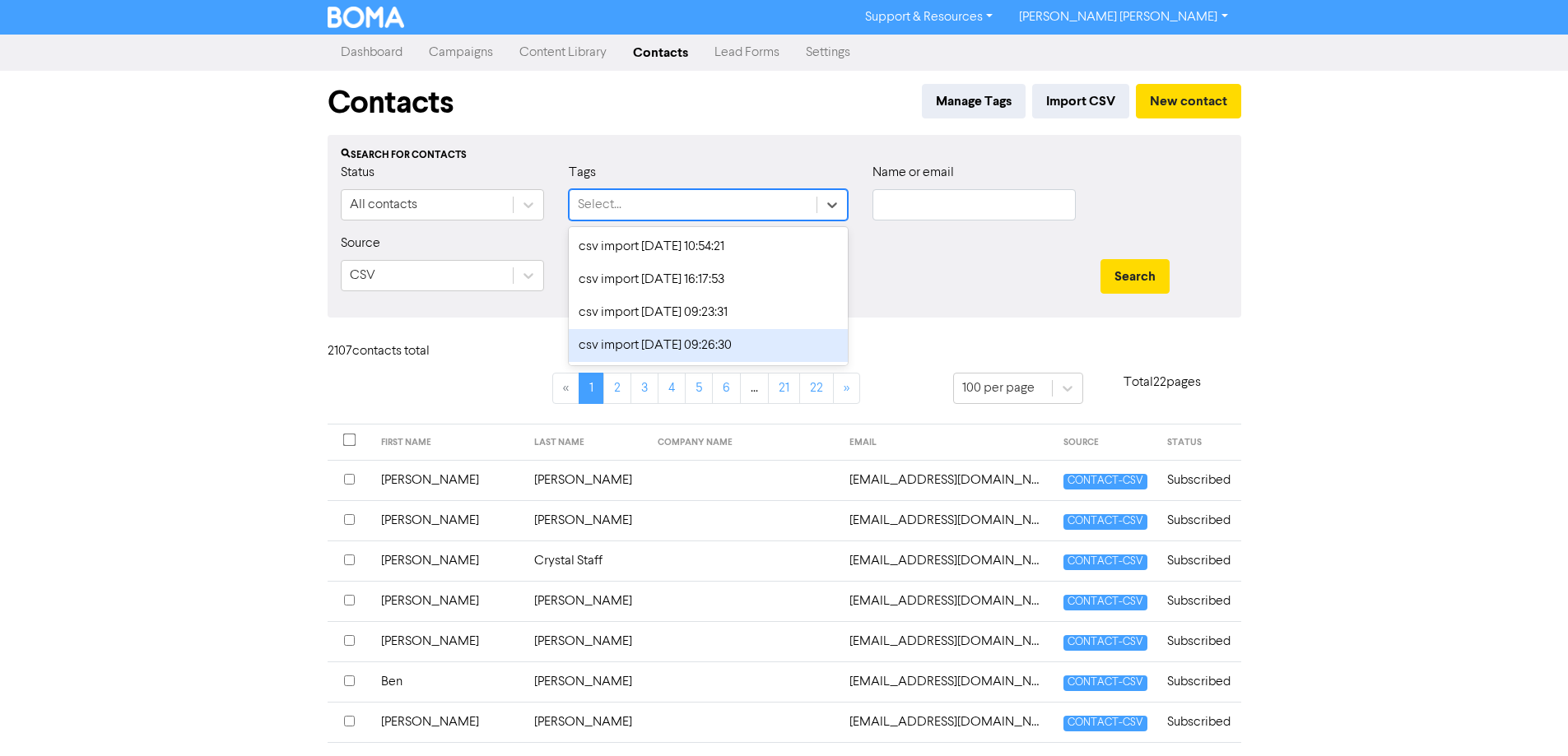
click at [712, 345] on div "csv import [DATE] 09:26:30" at bounding box center [708, 346] width 279 height 33
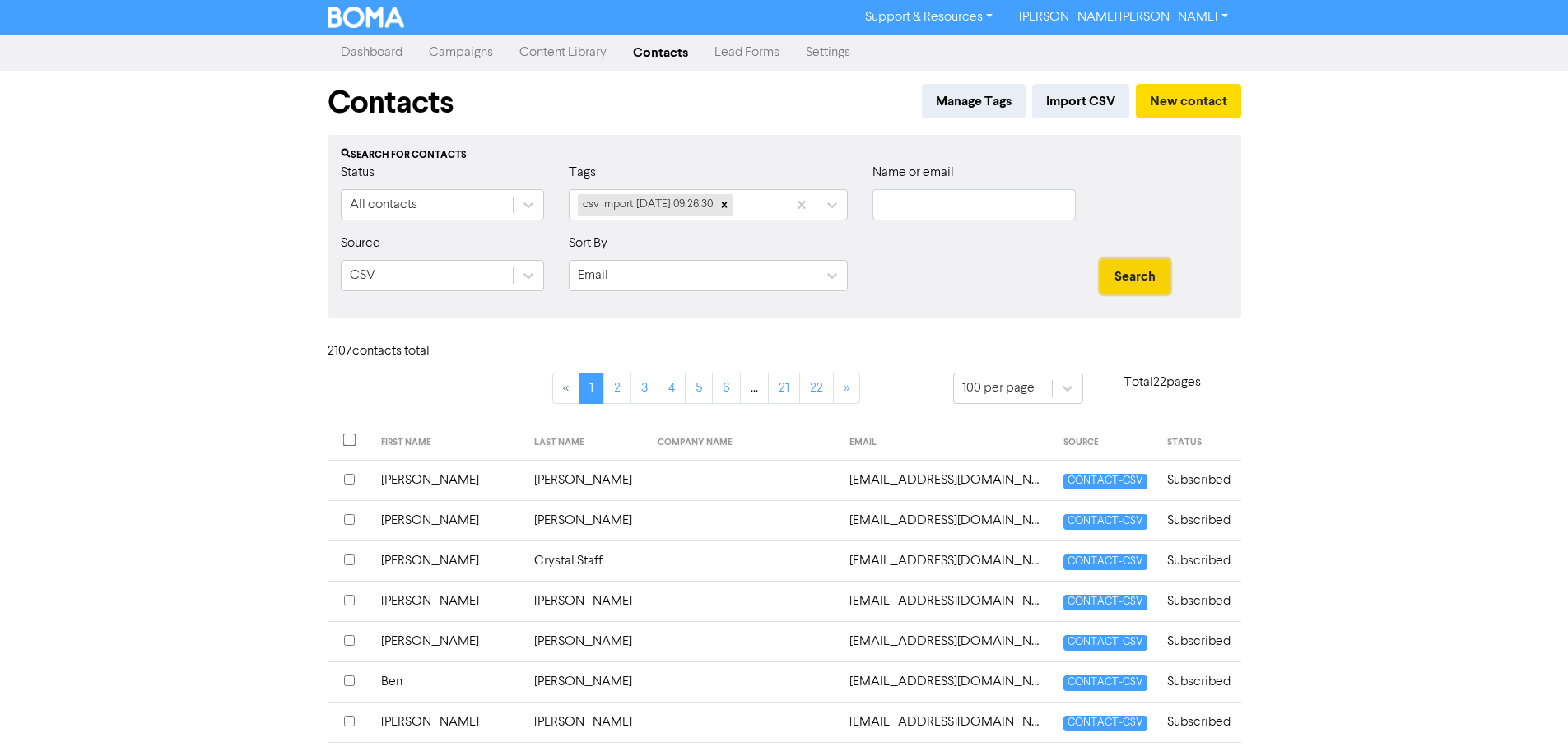
click at [1140, 270] on button "Search" at bounding box center [1135, 276] width 69 height 35
click at [1115, 280] on button "Search" at bounding box center [1135, 276] width 69 height 35
click at [885, 268] on div at bounding box center [974, 269] width 228 height 70
click at [730, 205] on icon at bounding box center [724, 205] width 11 height 11
drag, startPoint x: 1376, startPoint y: 380, endPoint x: 1376, endPoint y: 391, distance: 11.0
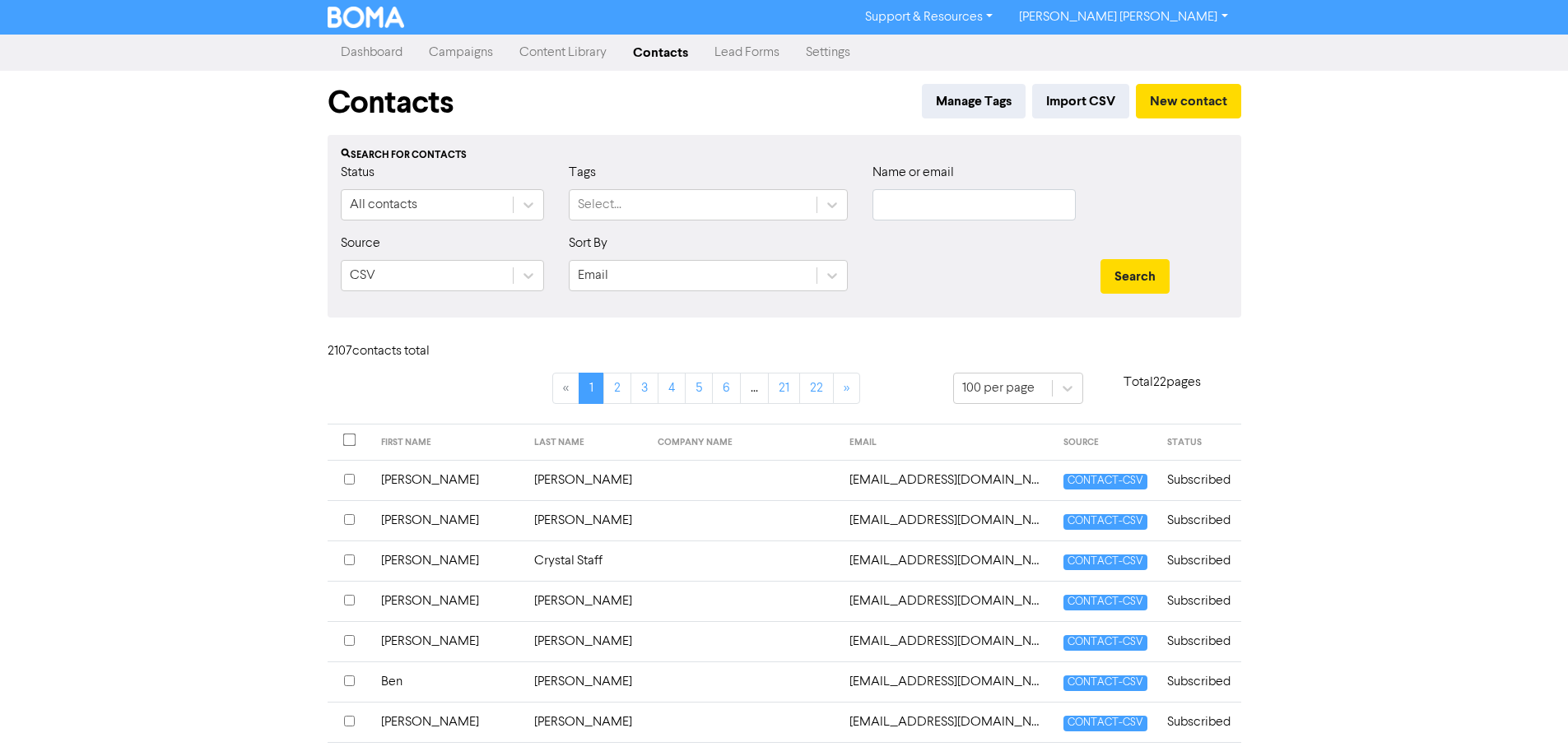
click at [1376, 386] on div "Support & Resources Video Tutorials FAQ & Guides Marketing Education [PERSON_NA…" at bounding box center [784, 378] width 1568 height 756
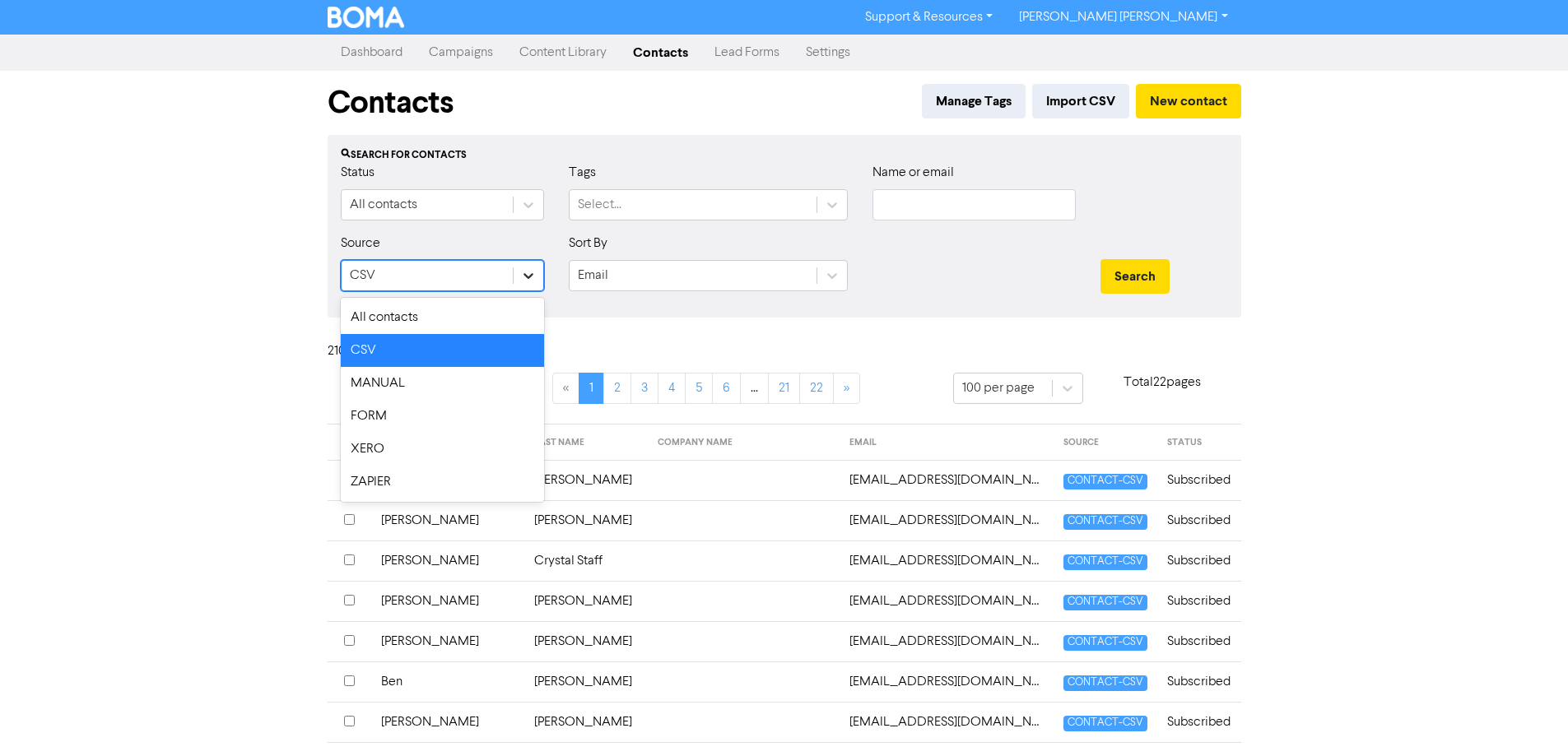
click at [533, 277] on icon at bounding box center [529, 276] width 17 height 17
click at [403, 323] on div "All contacts" at bounding box center [442, 317] width 203 height 33
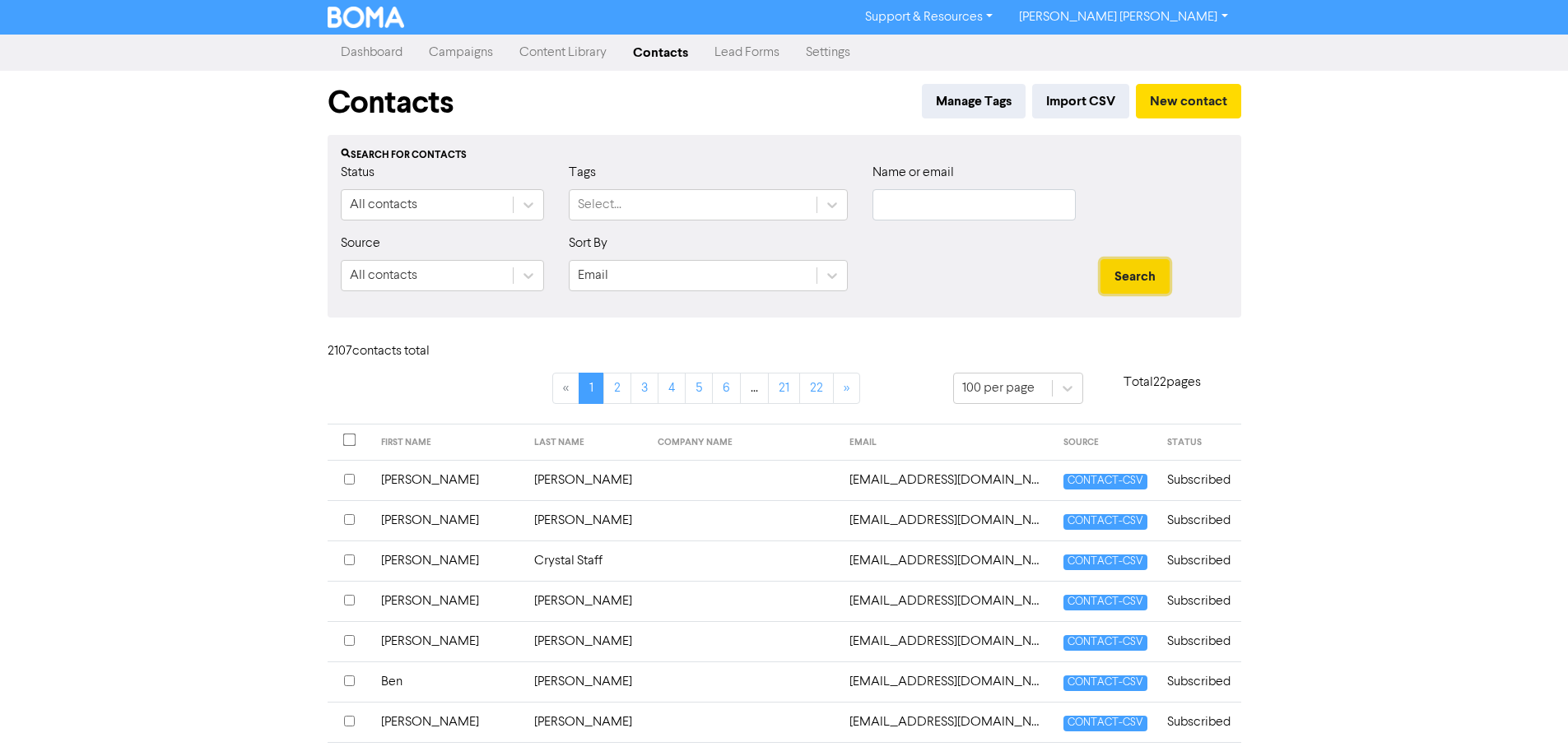
click at [1125, 290] on button "Search" at bounding box center [1135, 276] width 69 height 35
drag, startPoint x: 437, startPoint y: 351, endPoint x: 330, endPoint y: 351, distance: 107.0
click at [330, 351] on h6 "7210 contact s total" at bounding box center [393, 351] width 131 height 16
copy h6 "7210 contact s total"
click at [455, 58] on link "Campaigns" at bounding box center [461, 53] width 90 height 33
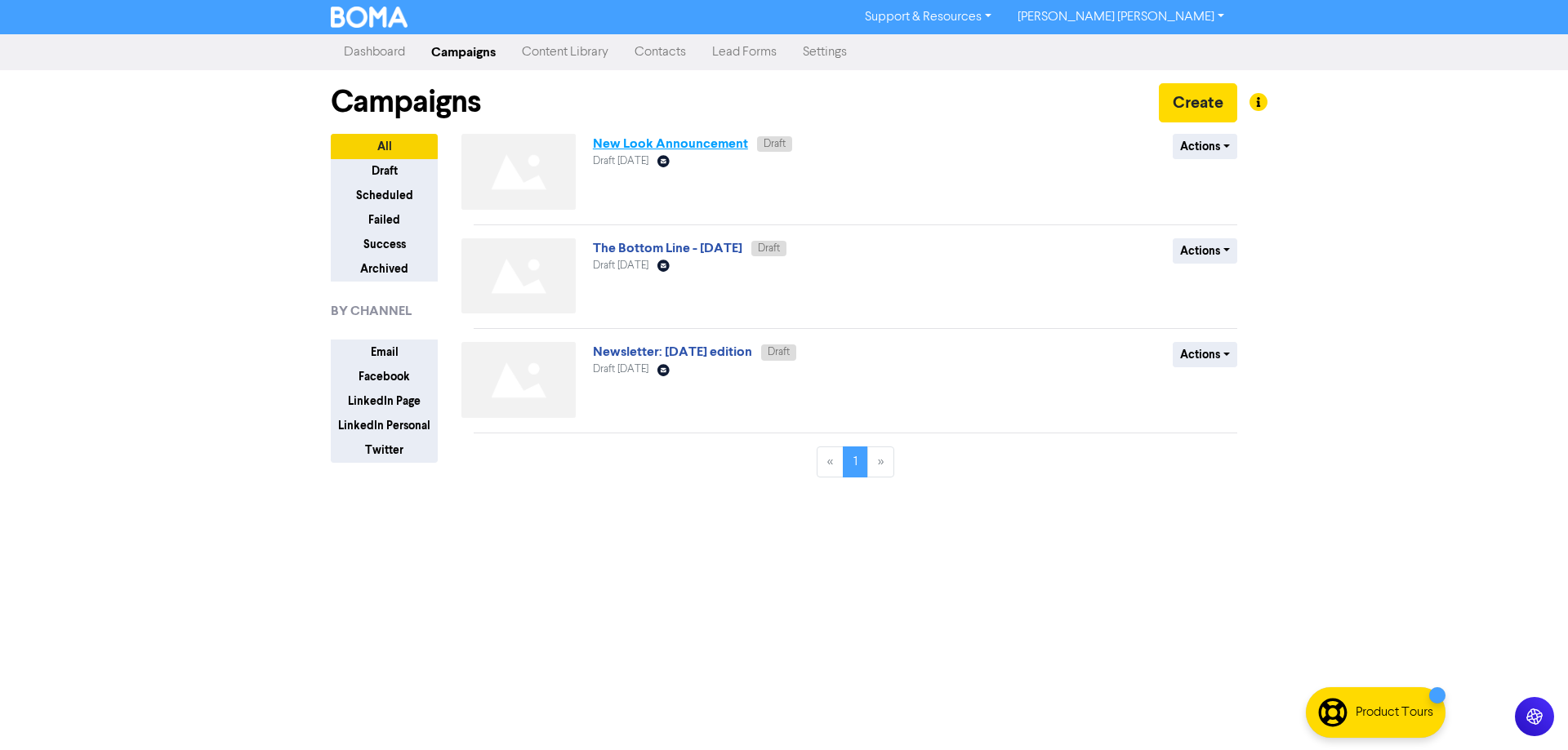
click at [685, 143] on link "New Look Announcement" at bounding box center [670, 143] width 156 height 17
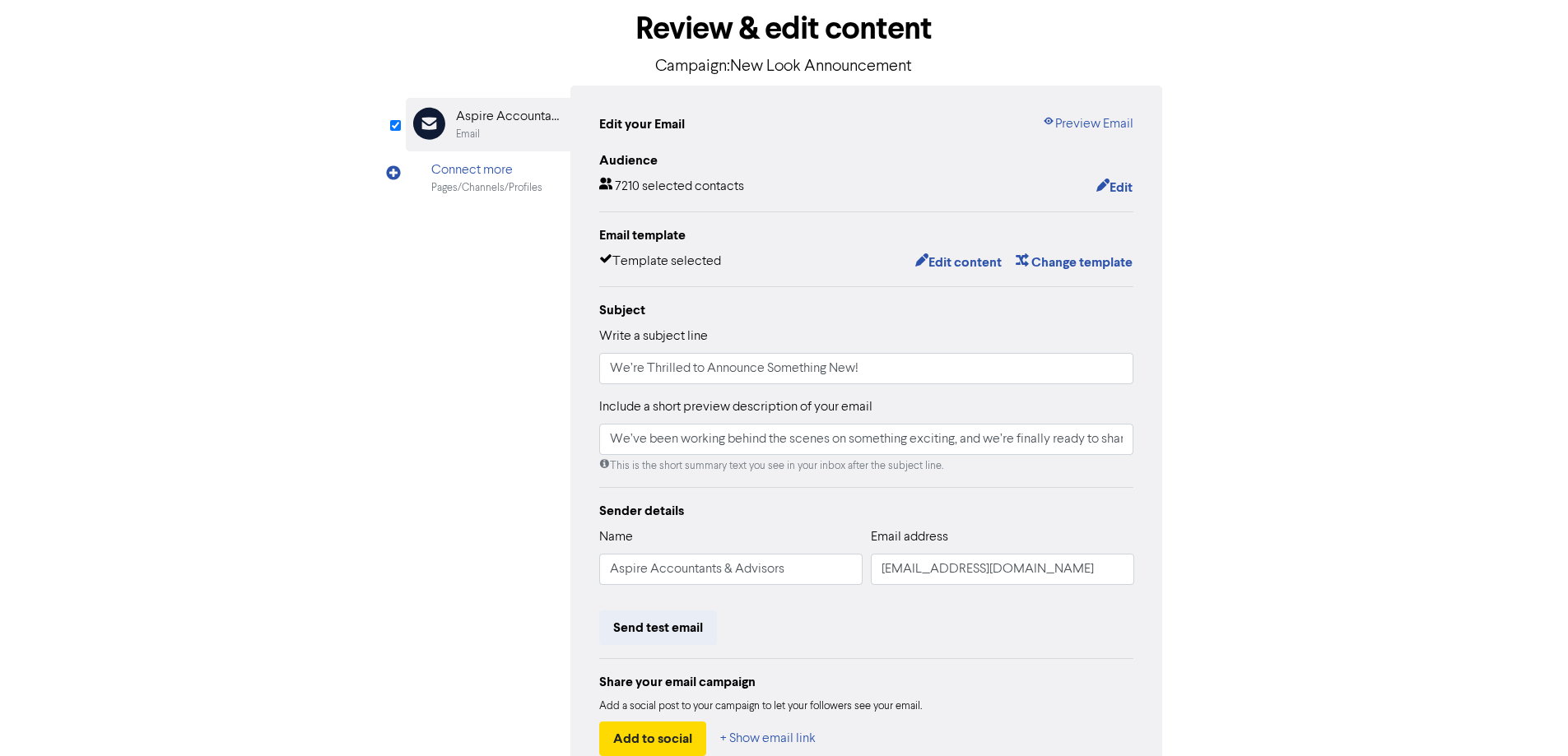
scroll to position [187, 0]
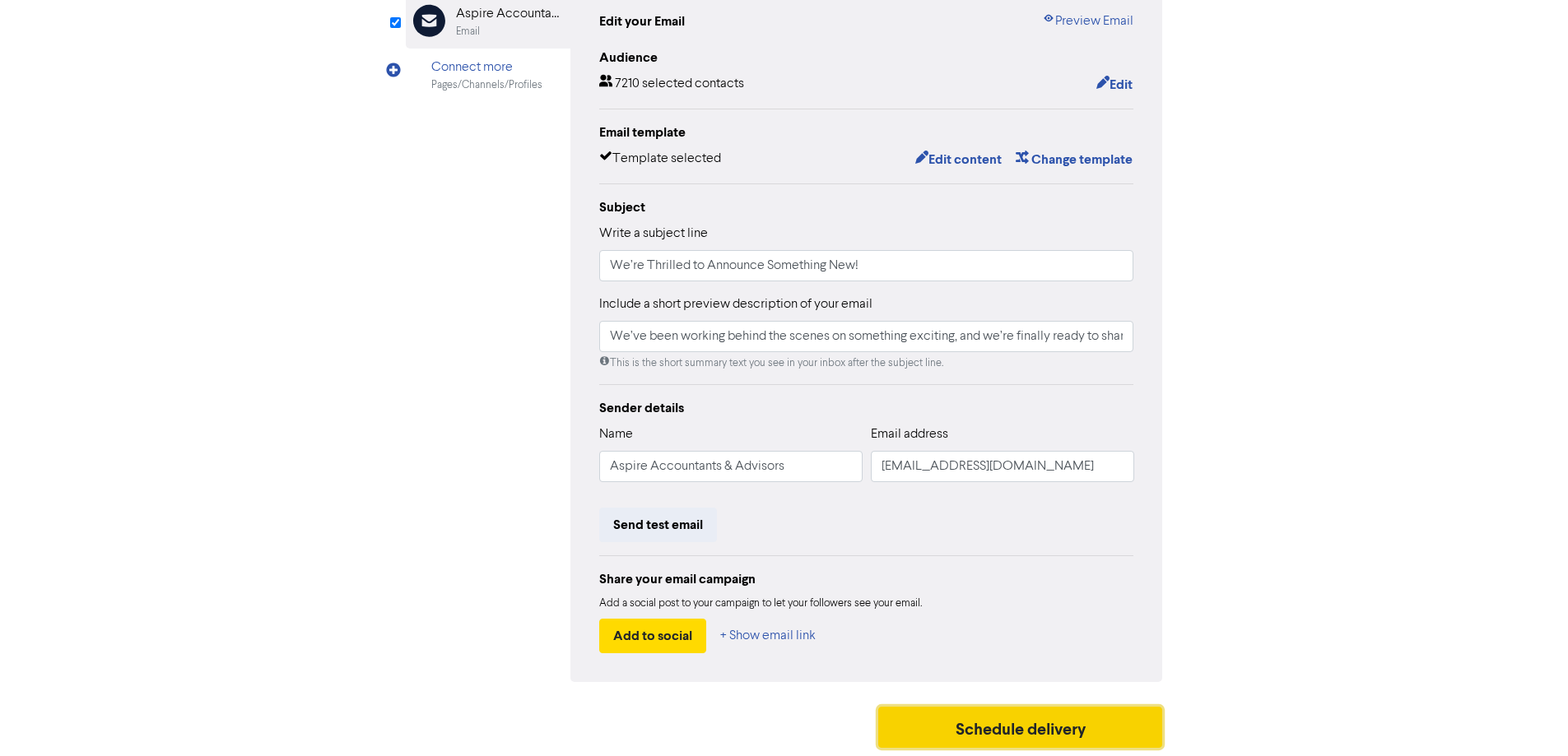
click at [1009, 730] on button "Schedule delivery" at bounding box center [1020, 728] width 284 height 41
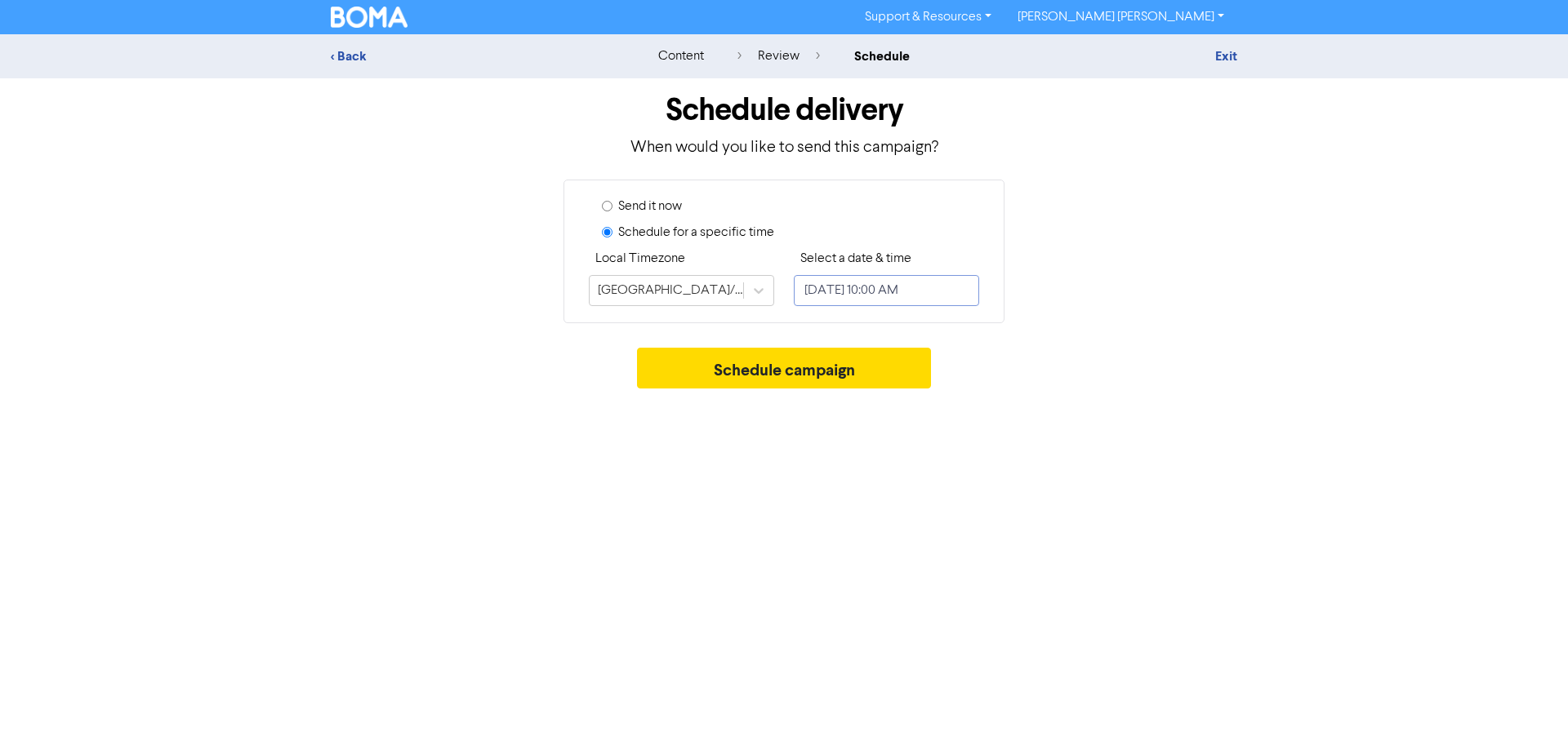
click at [843, 300] on input "[DATE] 10:00 AM" at bounding box center [886, 290] width 185 height 31
select select "8"
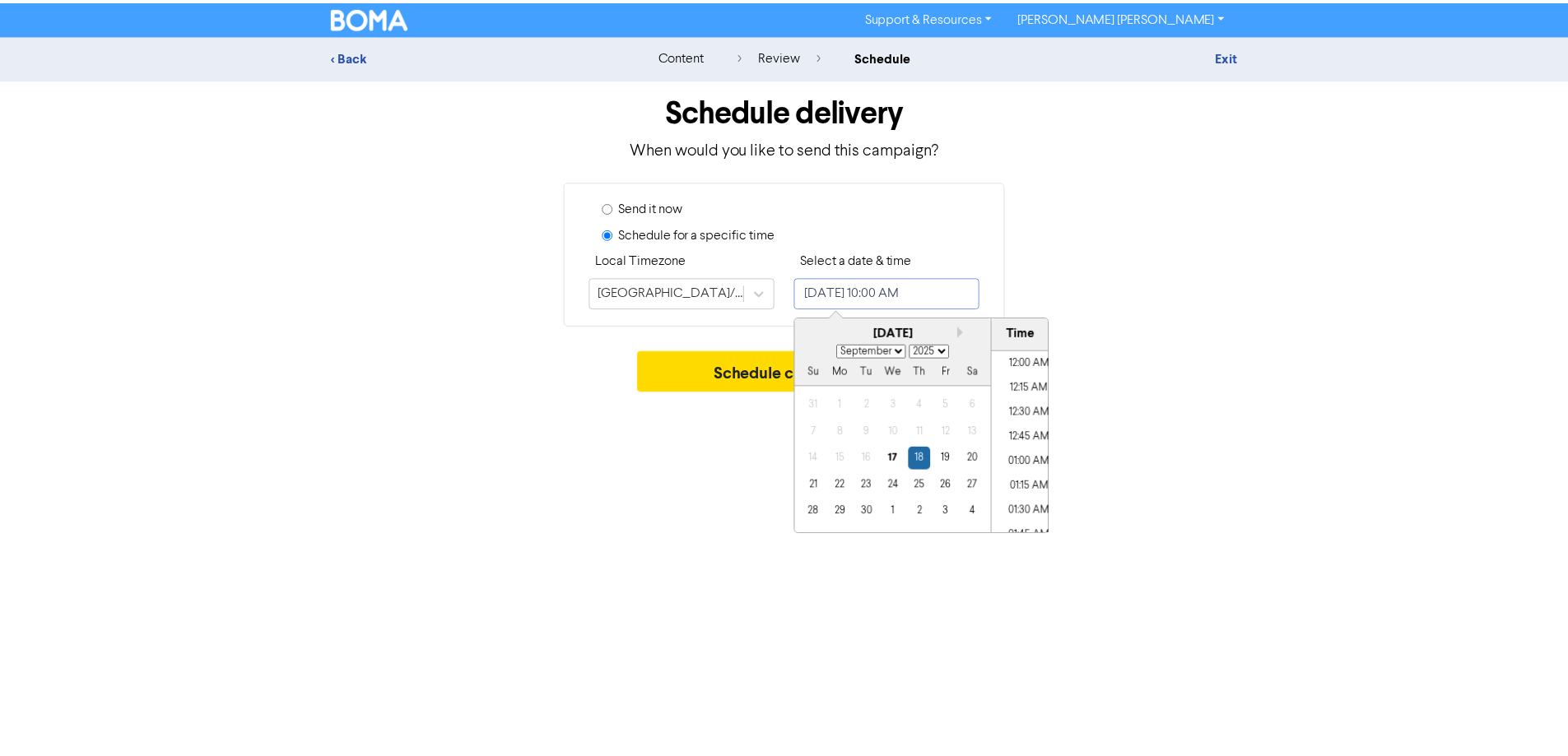
scroll to position [909, 0]
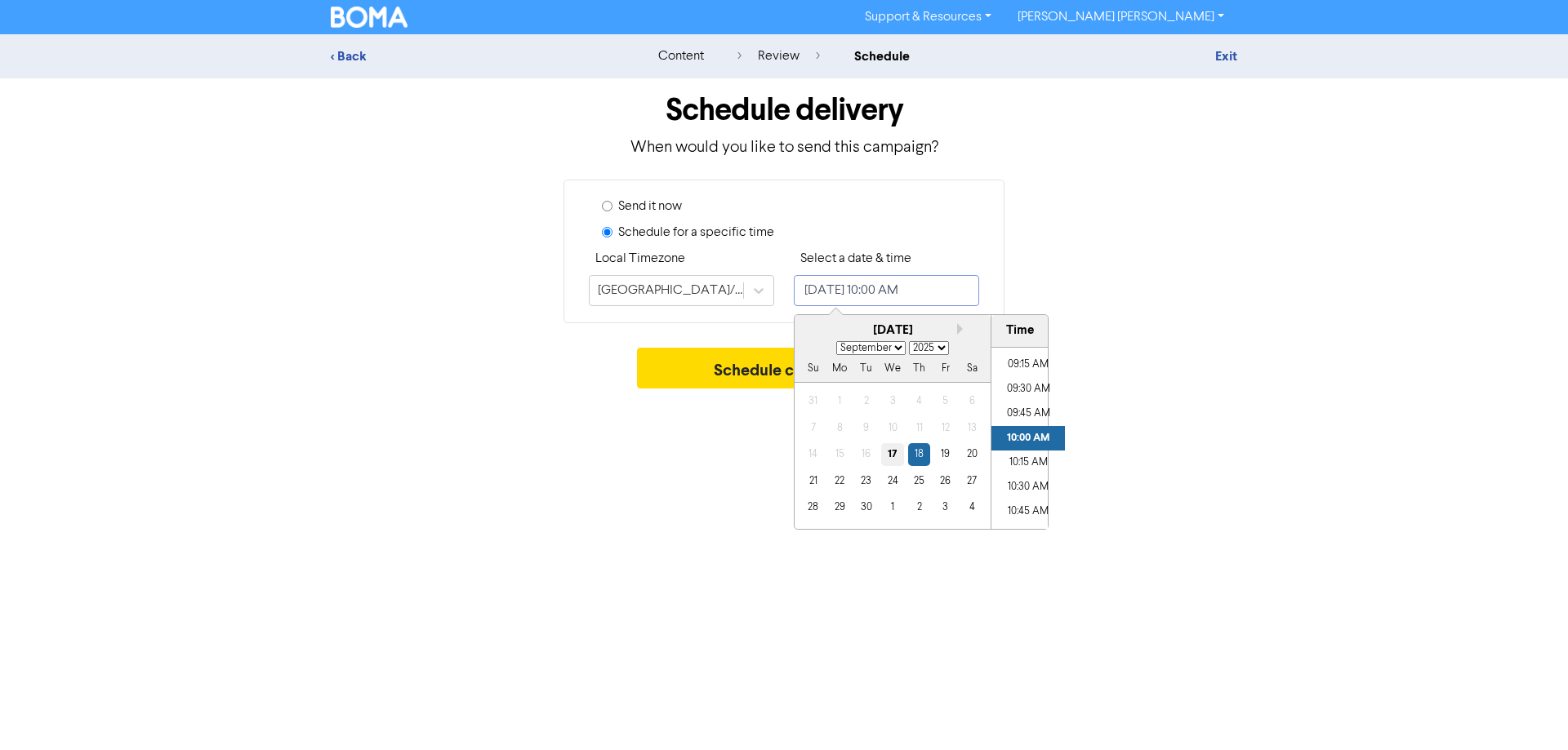
click at [889, 454] on div "17" at bounding box center [893, 455] width 22 height 22
click at [1019, 459] on li "10:15 AM" at bounding box center [1028, 463] width 74 height 24
type input "[DATE] 10:15 AM"
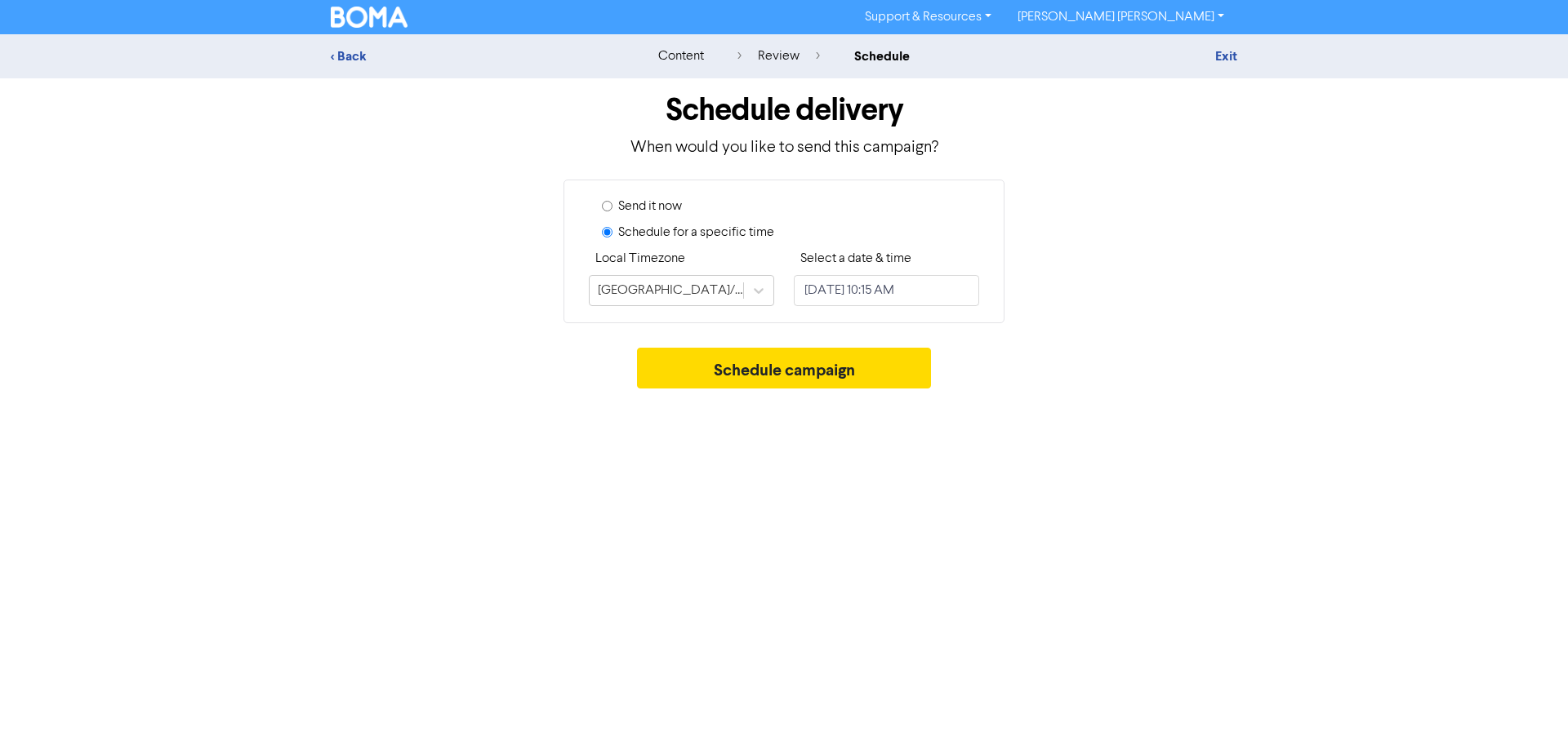
click at [1116, 475] on div "Support & Resources Video Tutorials FAQ & Guides Marketing Education [PERSON_NA…" at bounding box center [784, 375] width 1568 height 750
click at [778, 374] on button "Schedule campaign" at bounding box center [784, 368] width 294 height 41
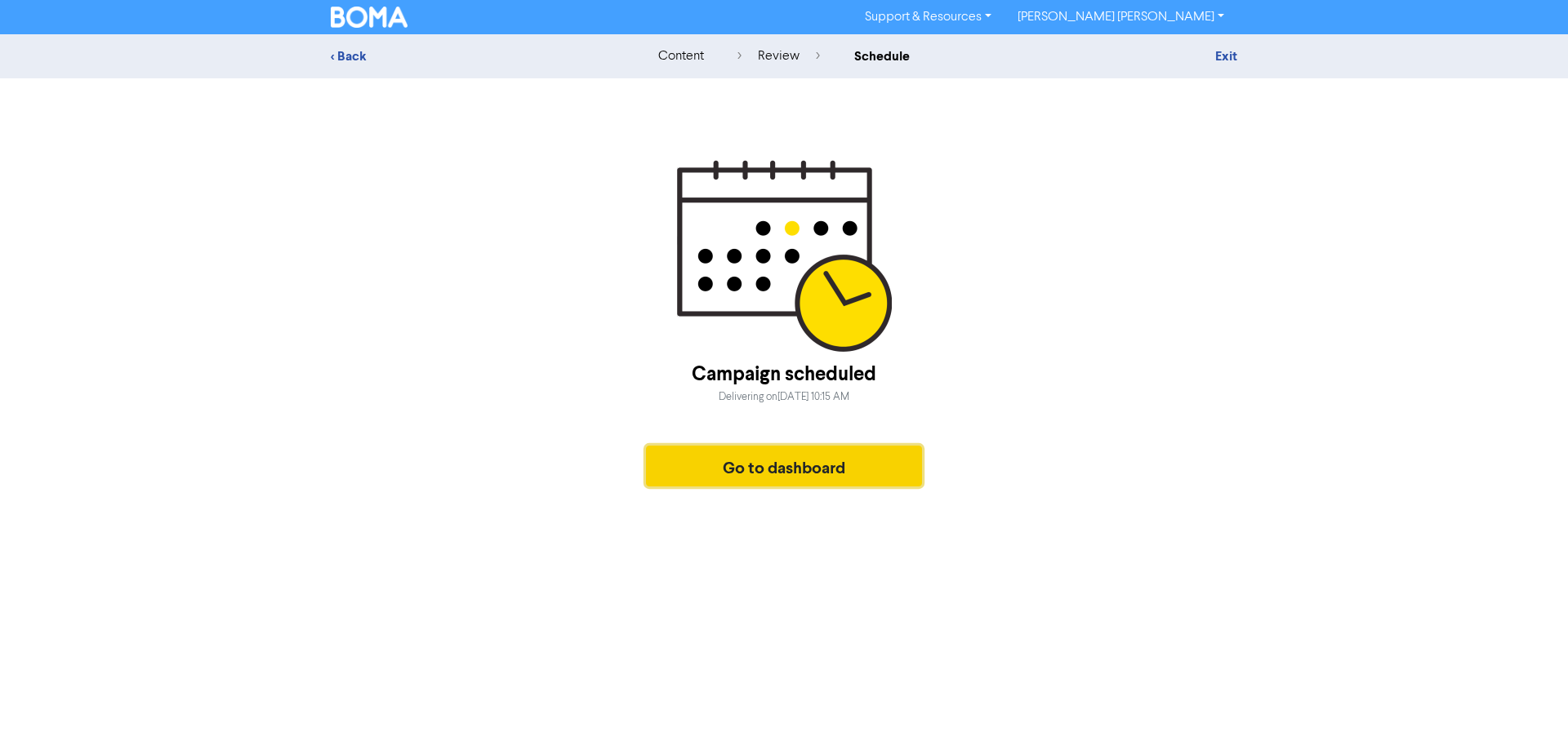
click at [777, 459] on button "Go to dashboard" at bounding box center [784, 467] width 276 height 41
